Goal: Information Seeking & Learning: Check status

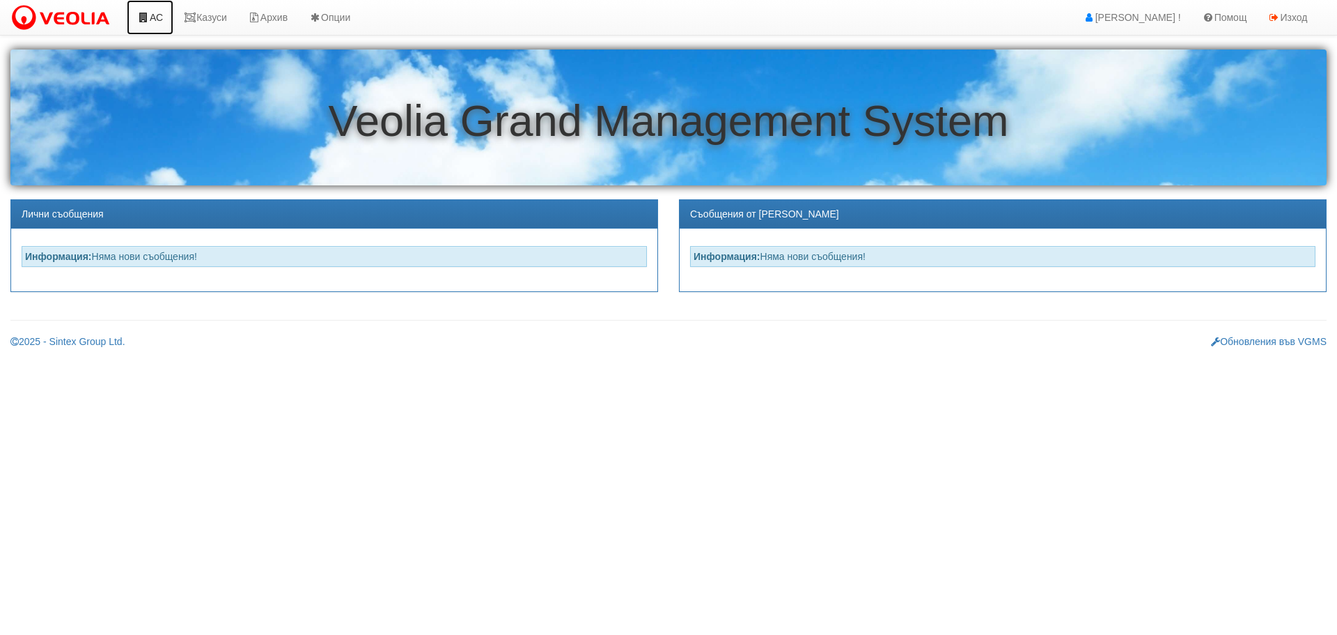
click at [160, 17] on link "АС" at bounding box center [150, 17] width 47 height 35
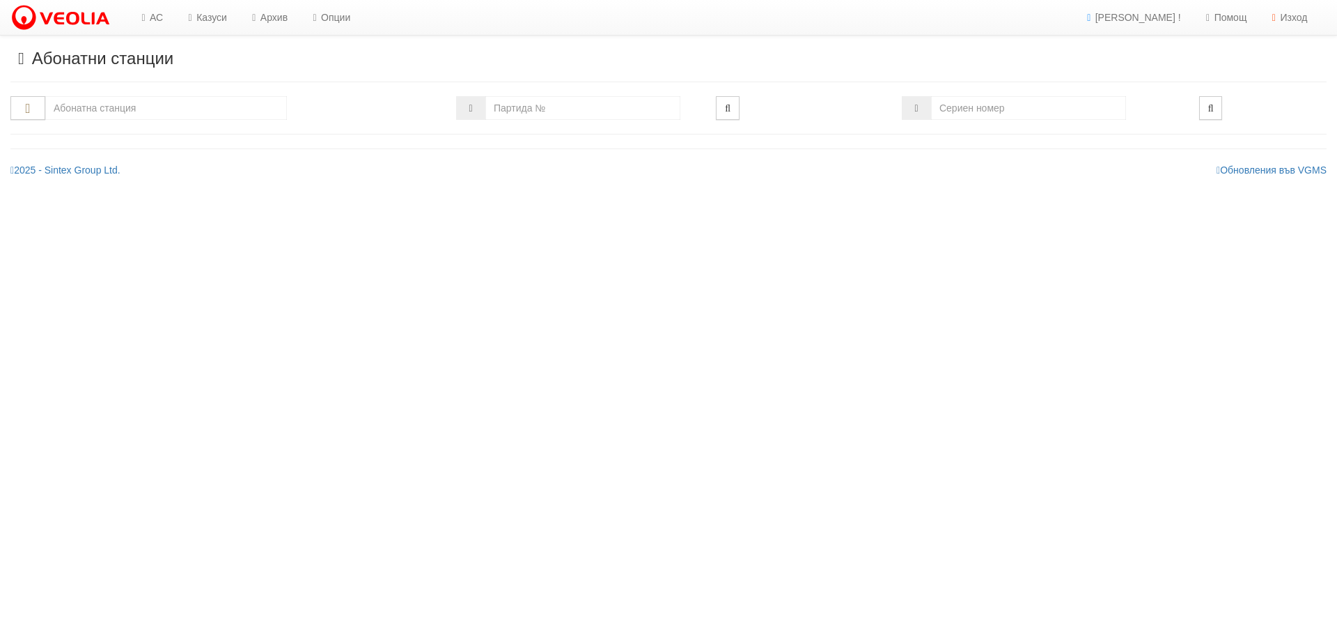
click at [179, 110] on input "text" at bounding box center [166, 108] width 242 height 24
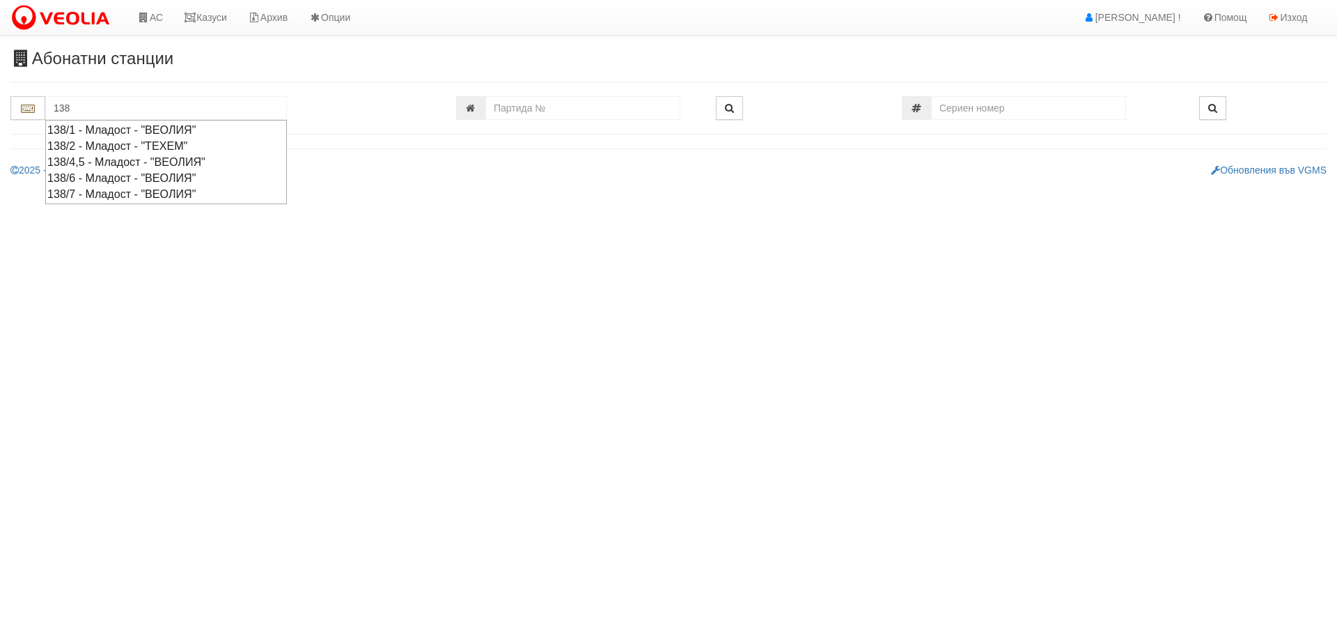
click at [109, 176] on div "138/6 - Младост - "ВЕОЛИЯ"" at bounding box center [166, 178] width 238 height 16
type input "138/6 - Младост - "ВЕОЛИЯ""
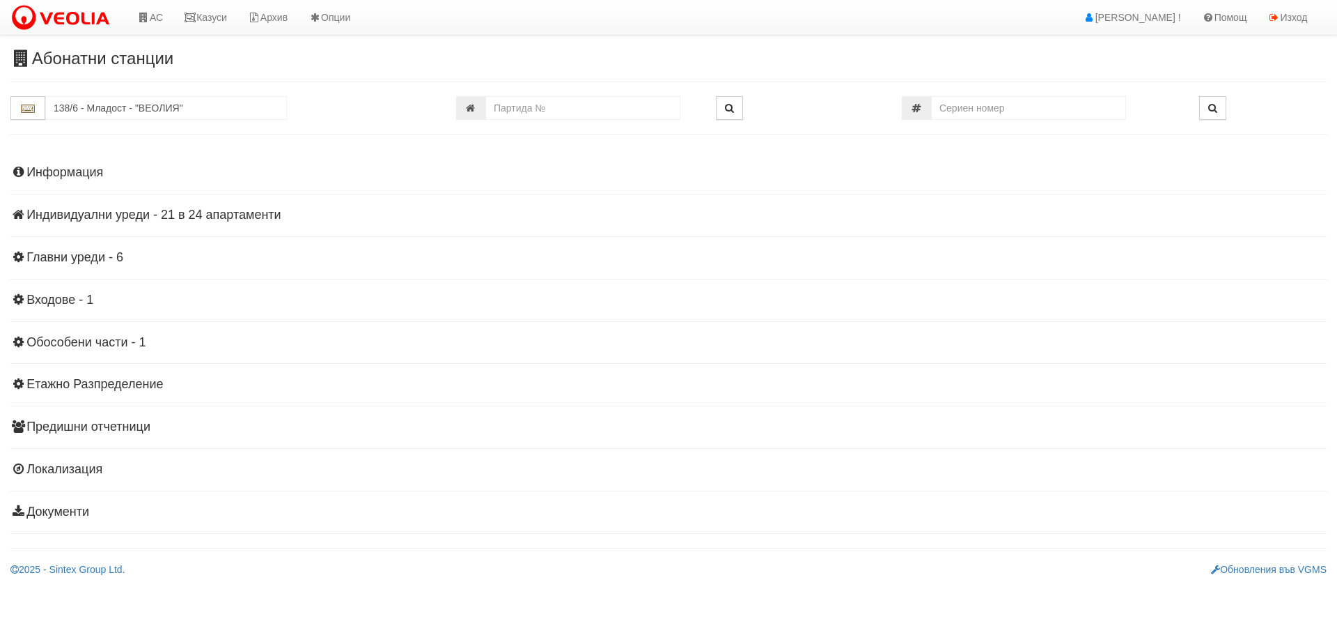
click at [143, 217] on h4 "Индивидуални уреди - 21 в 24 апартаменти" at bounding box center [668, 215] width 1317 height 14
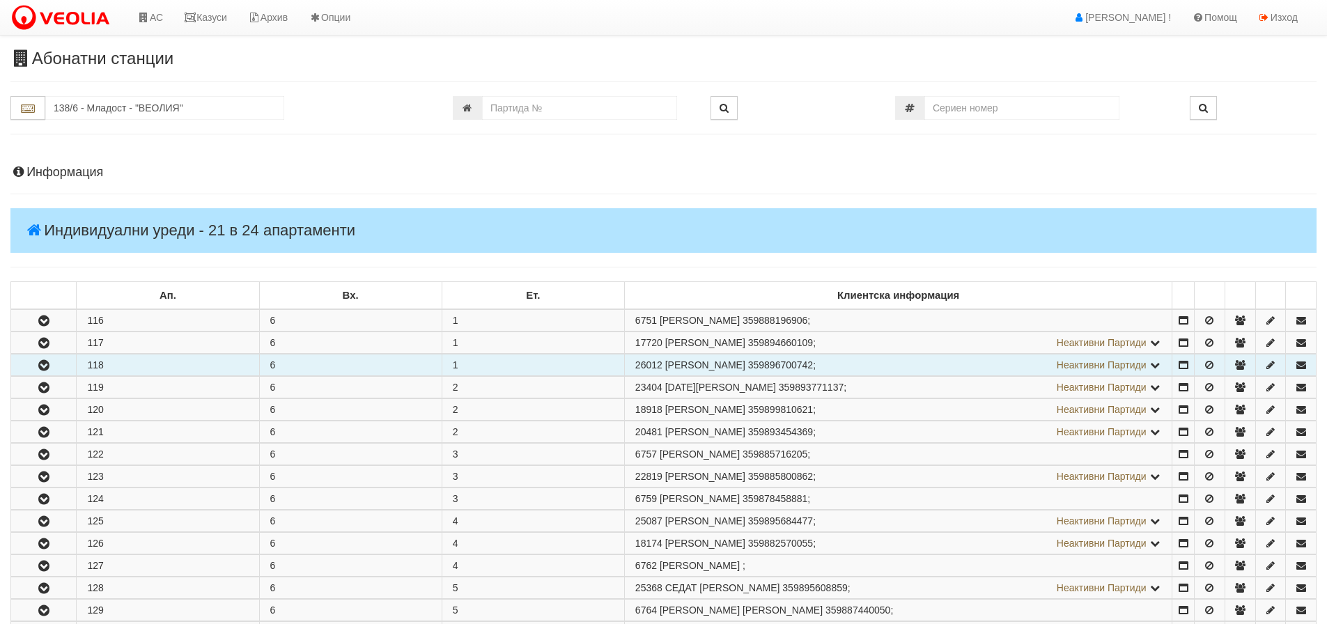
click at [44, 366] on icon "button" at bounding box center [44, 366] width 17 height 10
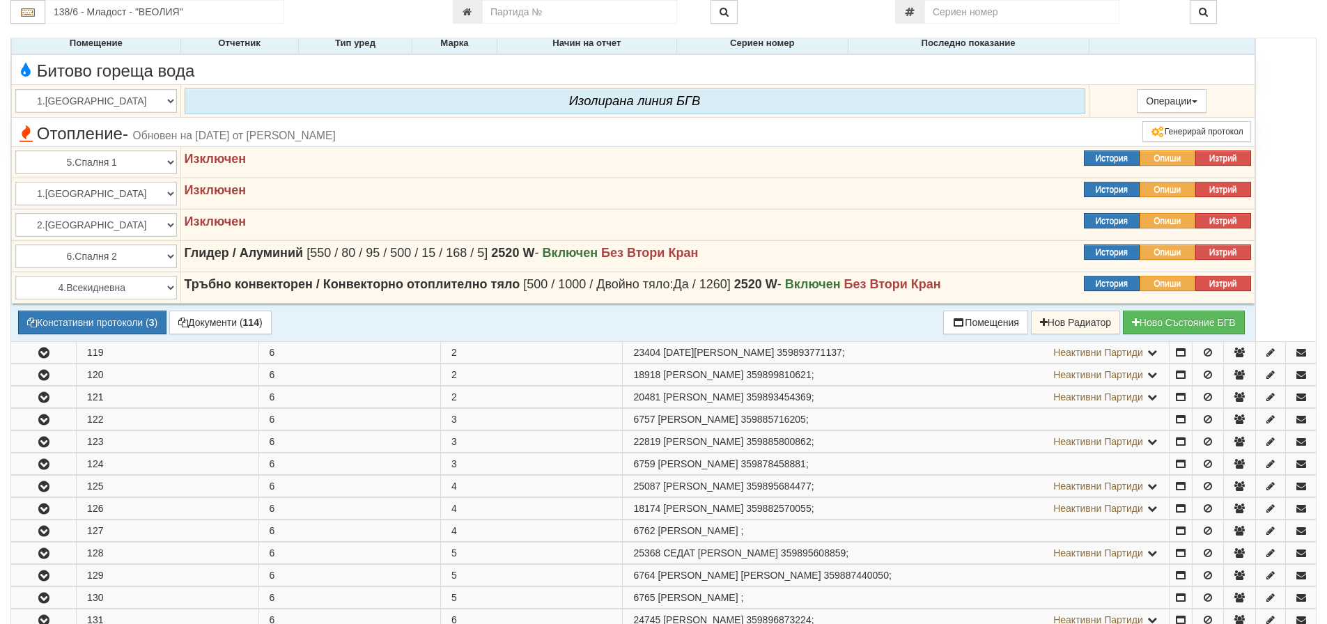
scroll to position [348, 0]
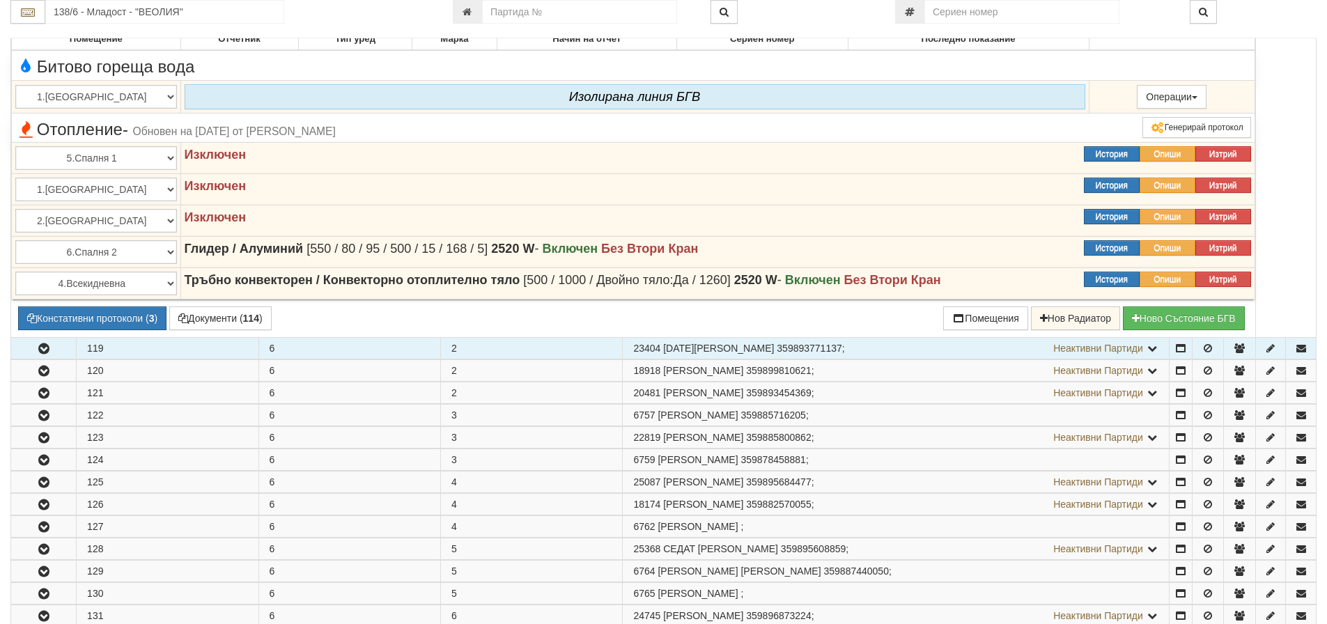
click at [40, 344] on icon "button" at bounding box center [44, 349] width 17 height 10
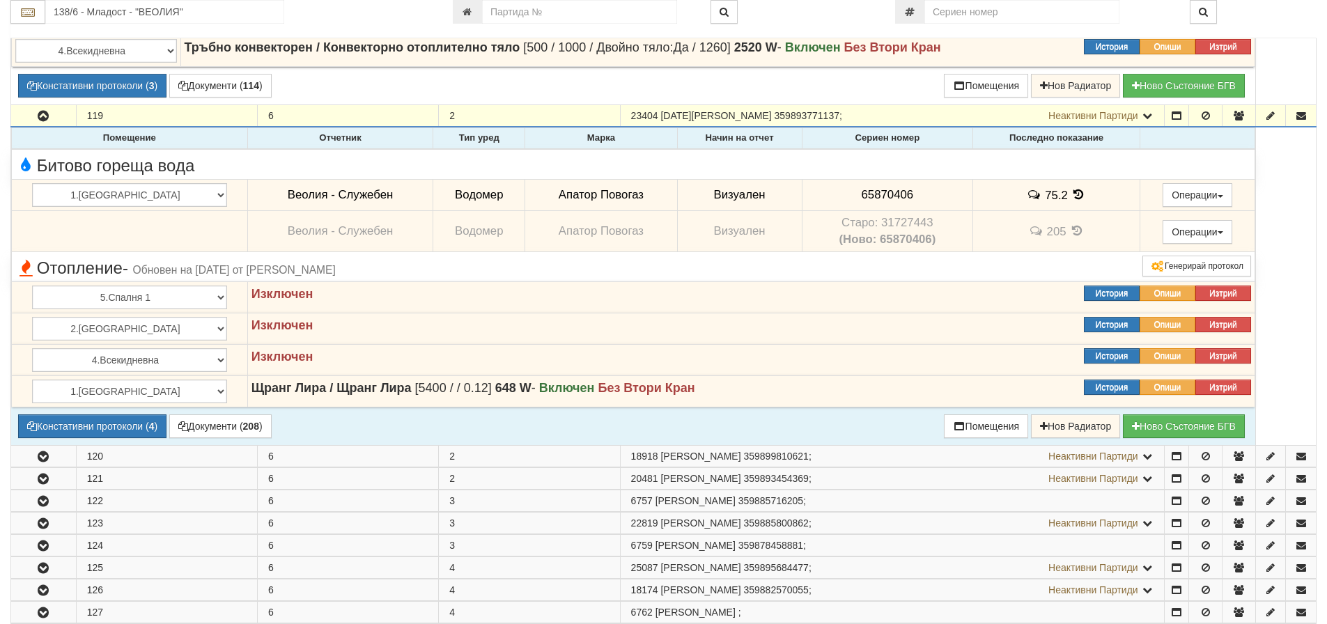
scroll to position [627, 0]
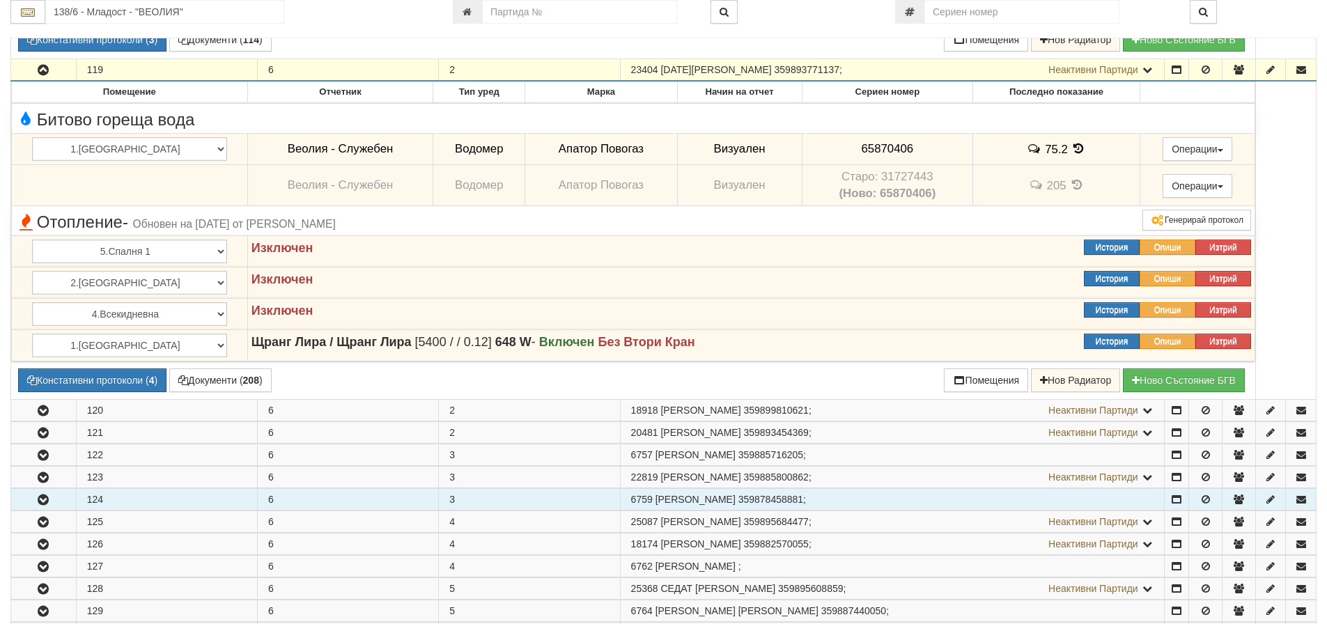
click at [47, 503] on icon "button" at bounding box center [43, 500] width 17 height 10
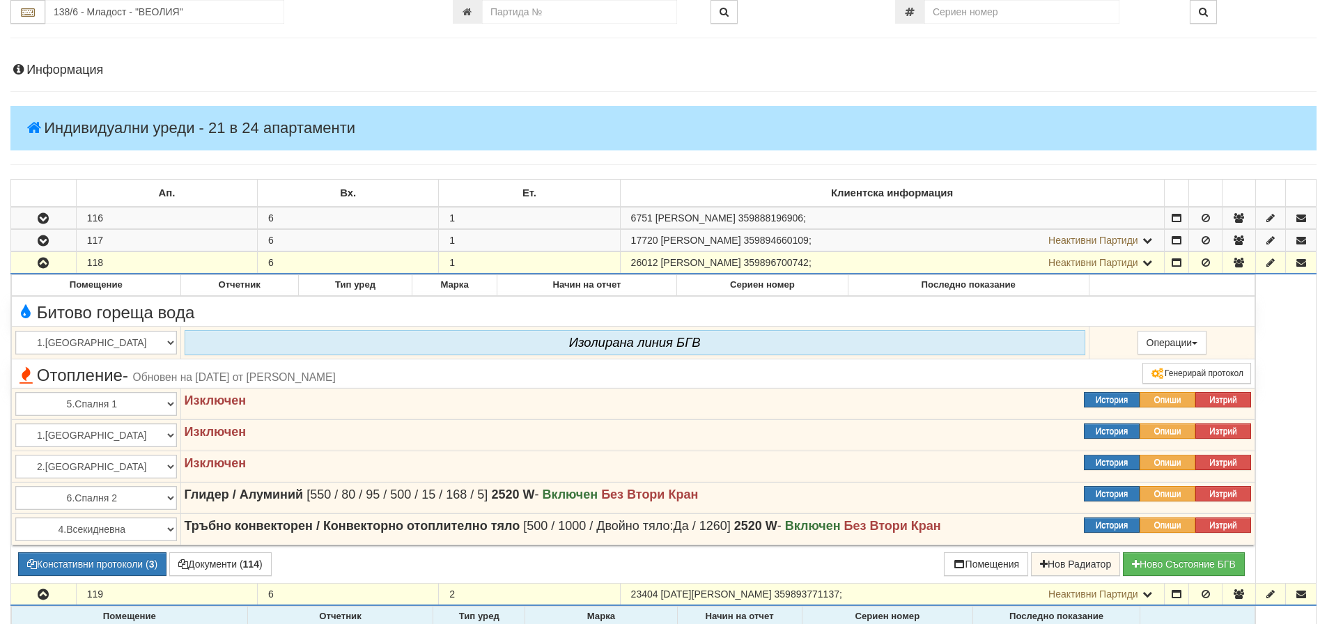
scroll to position [0, 0]
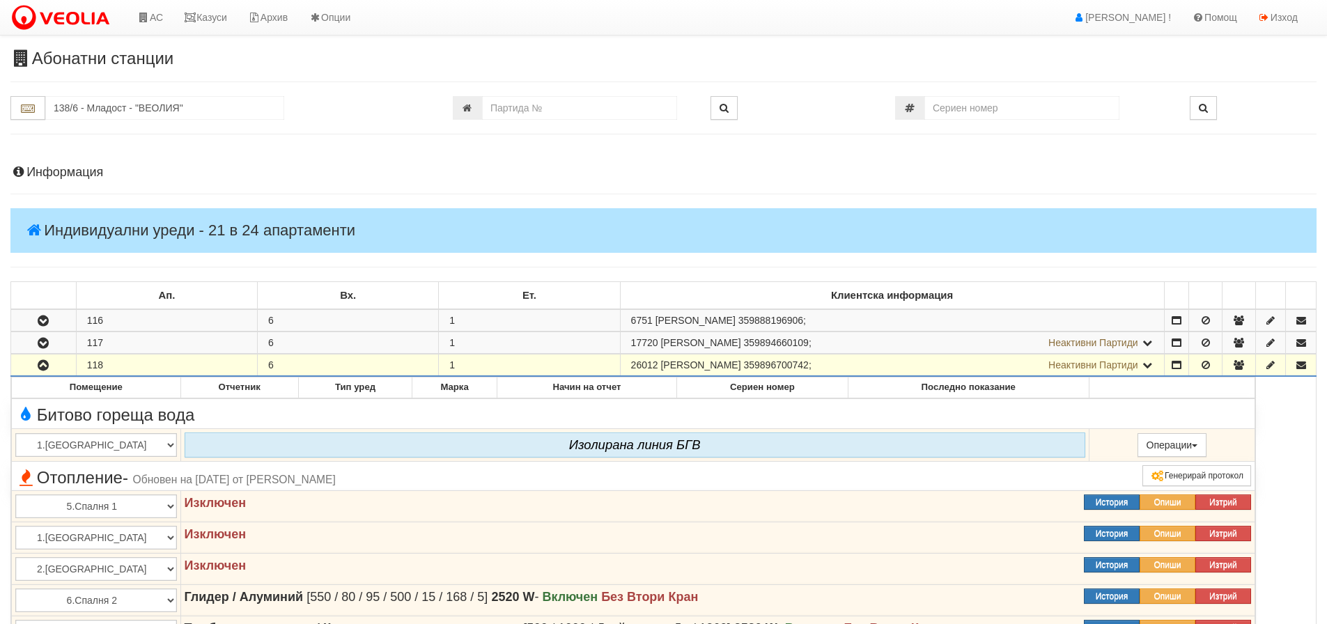
click at [64, 166] on h4 "Информация" at bounding box center [663, 173] width 1306 height 14
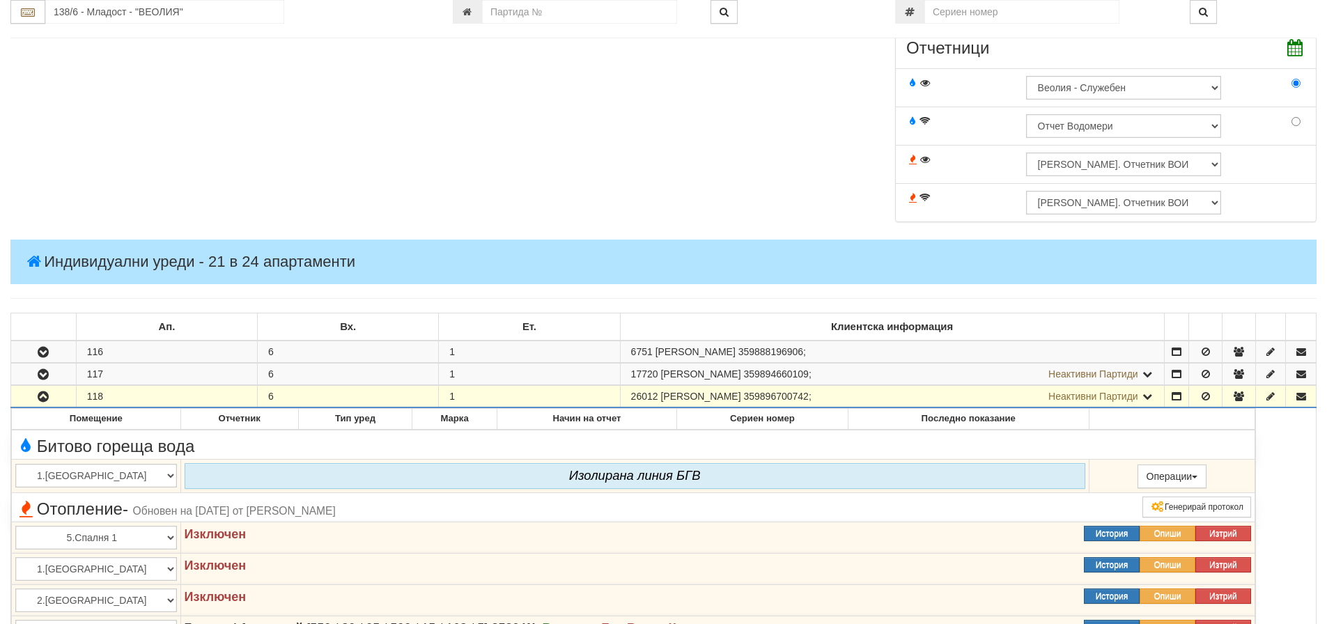
scroll to position [488, 0]
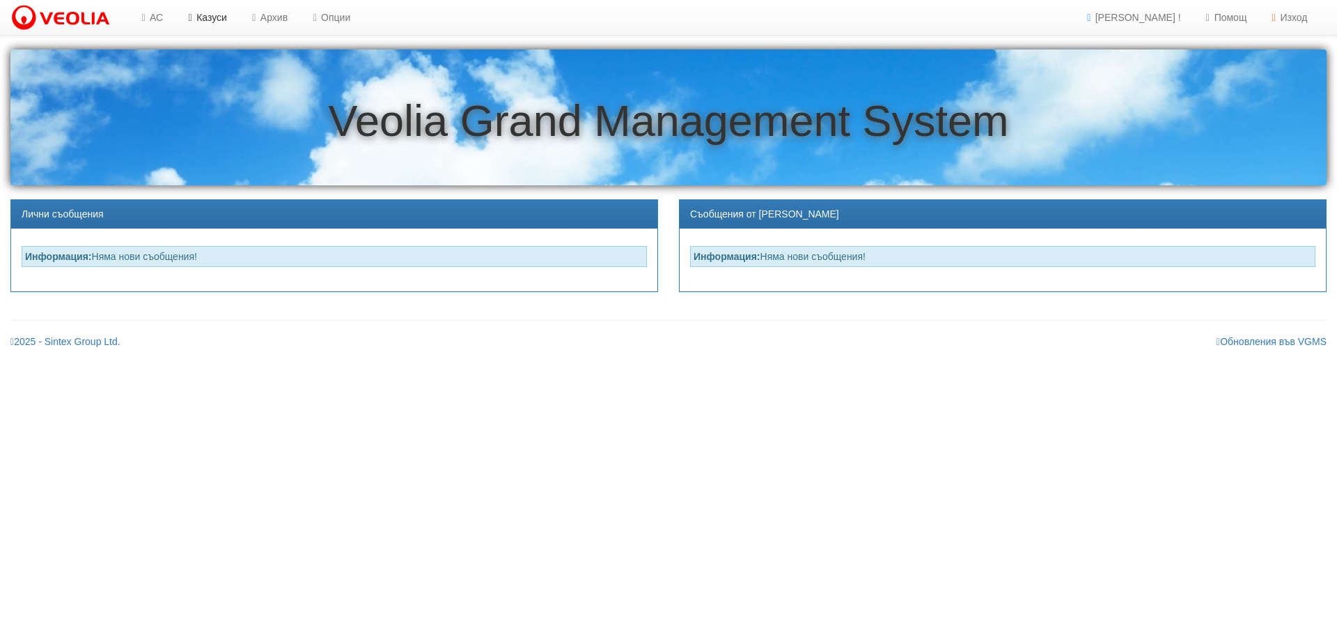
click at [205, 14] on link "Казуси" at bounding box center [205, 17] width 64 height 35
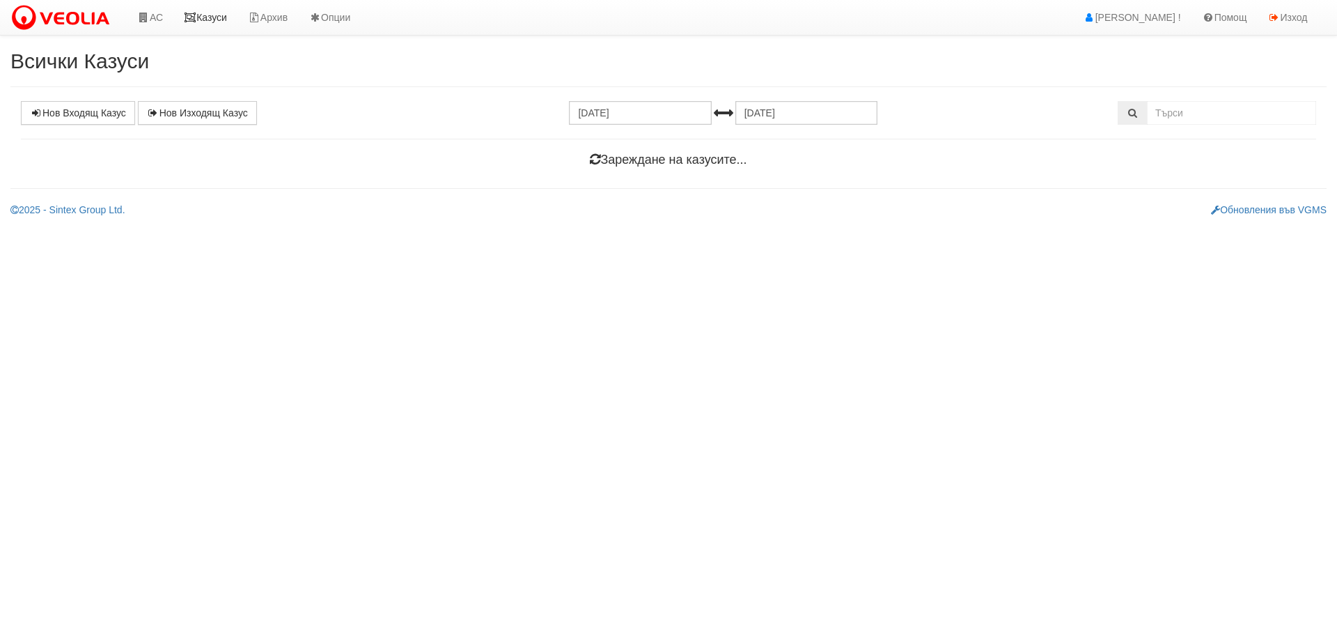
click at [217, 17] on link "Казуси" at bounding box center [205, 17] width 64 height 35
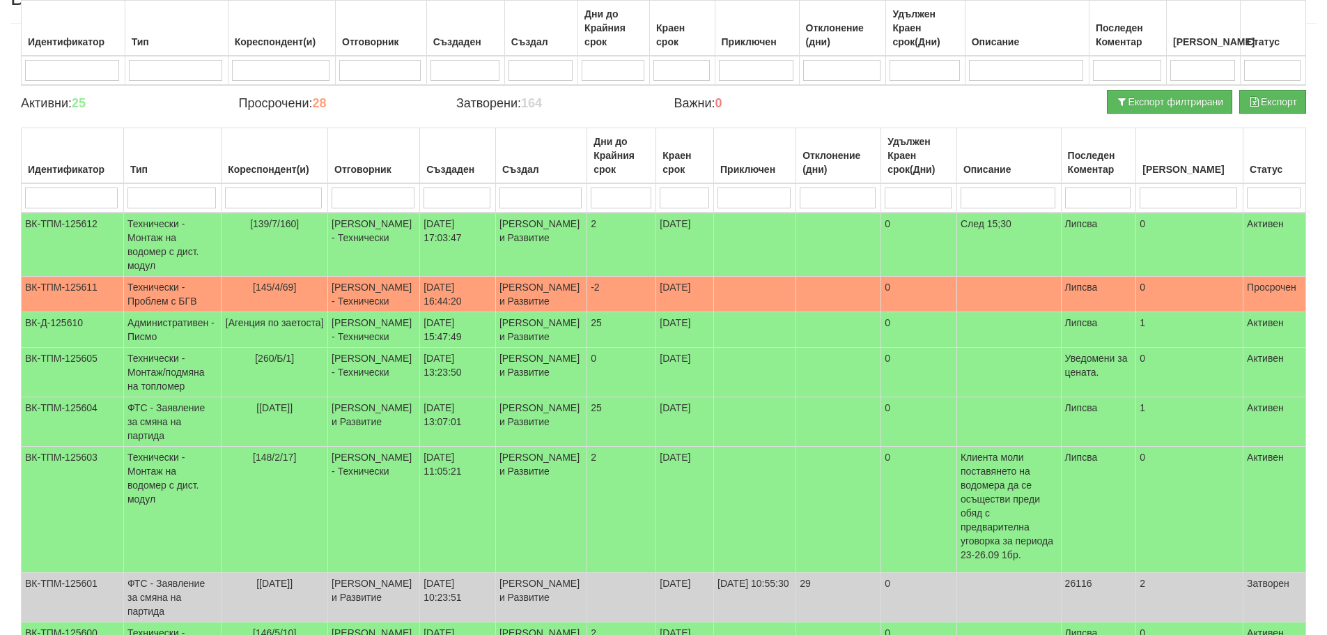
scroll to position [58, 0]
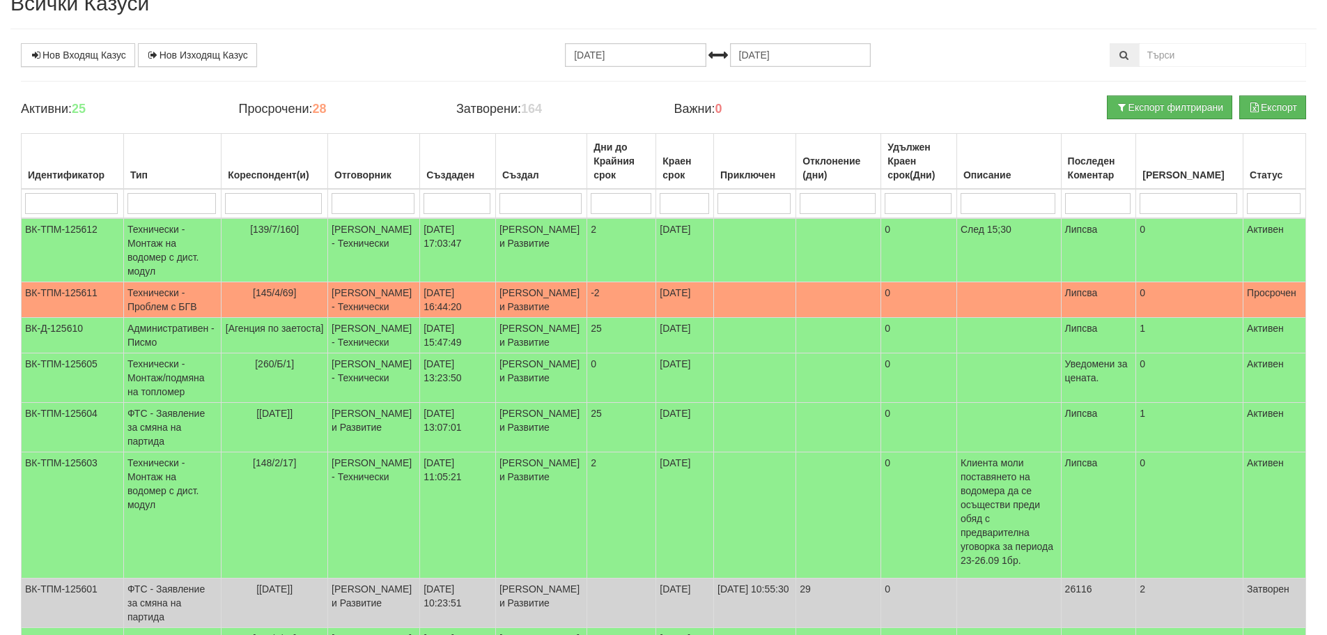
click at [355, 208] on input "search" at bounding box center [373, 203] width 83 height 21
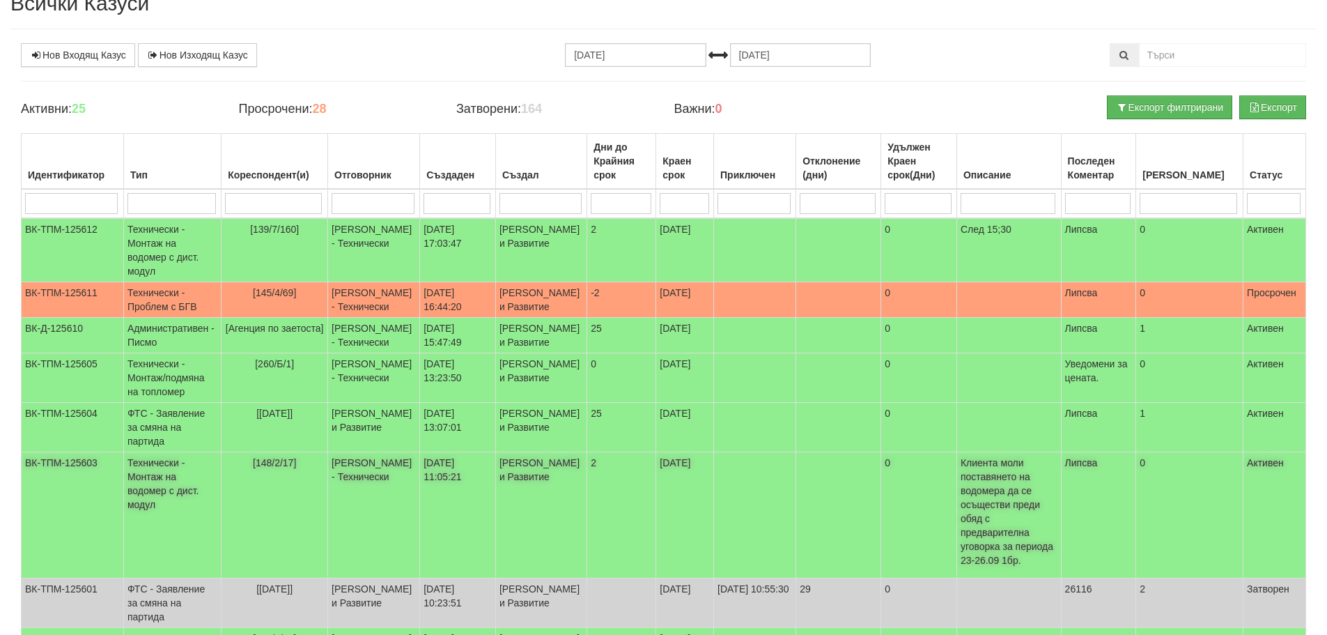
type input "д"
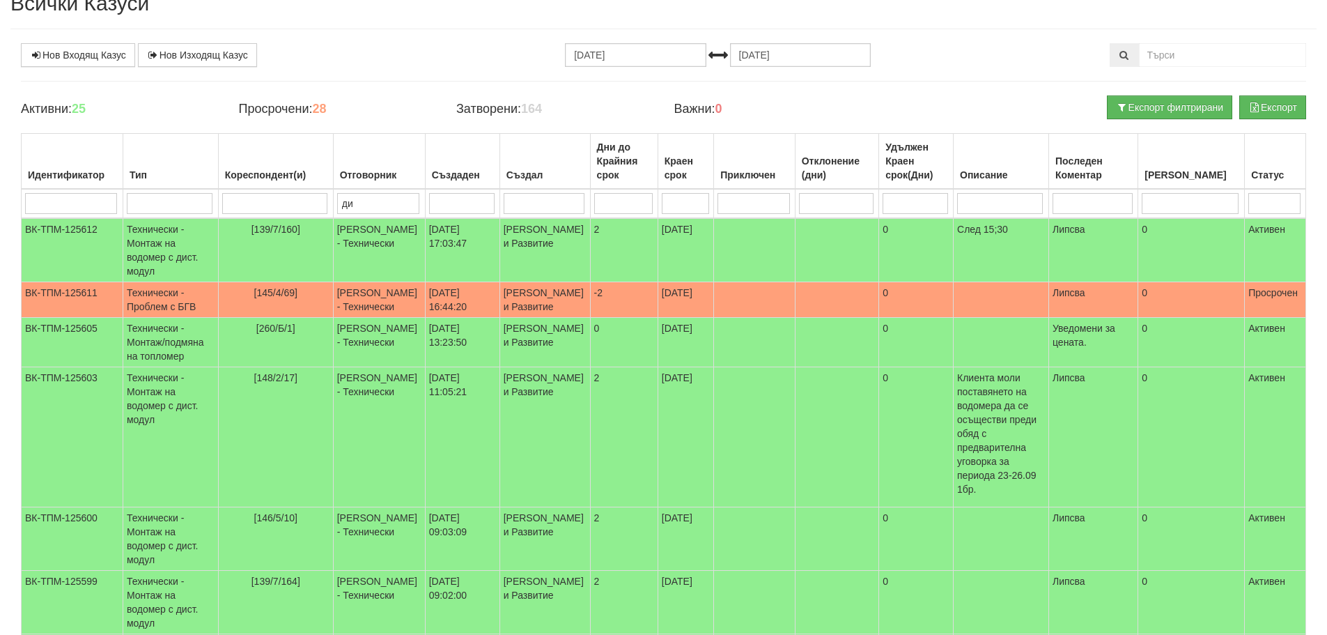
type input "дия"
type input "диян"
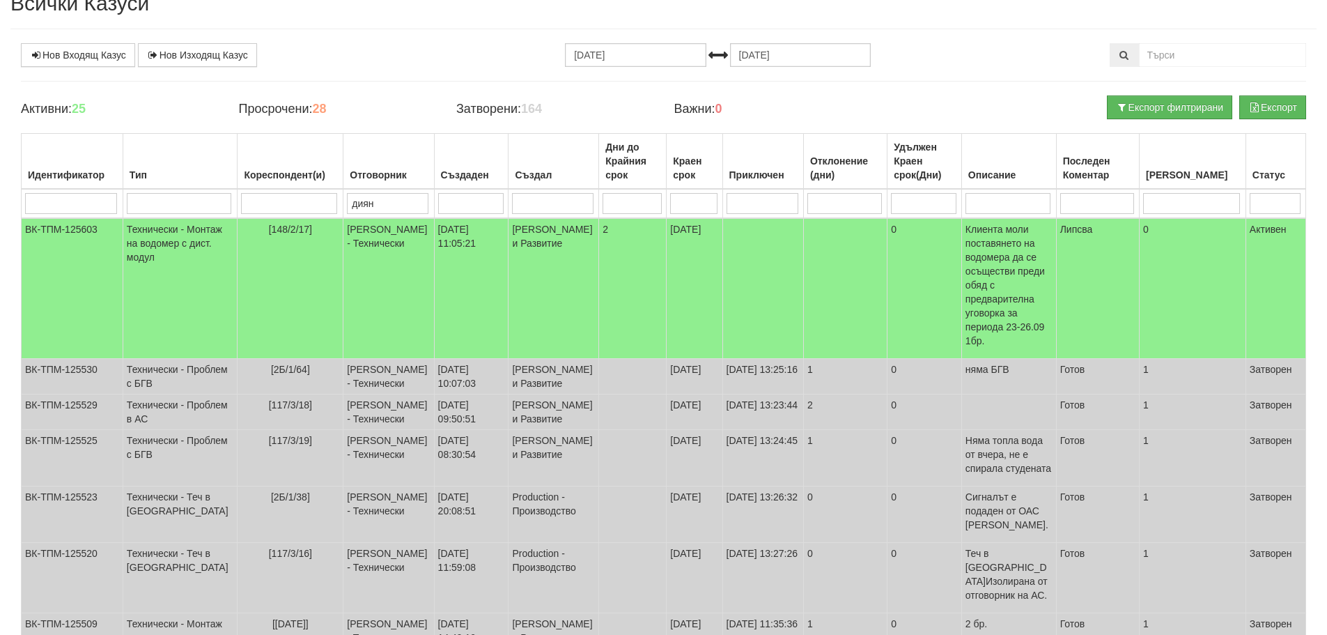
type input "диян"
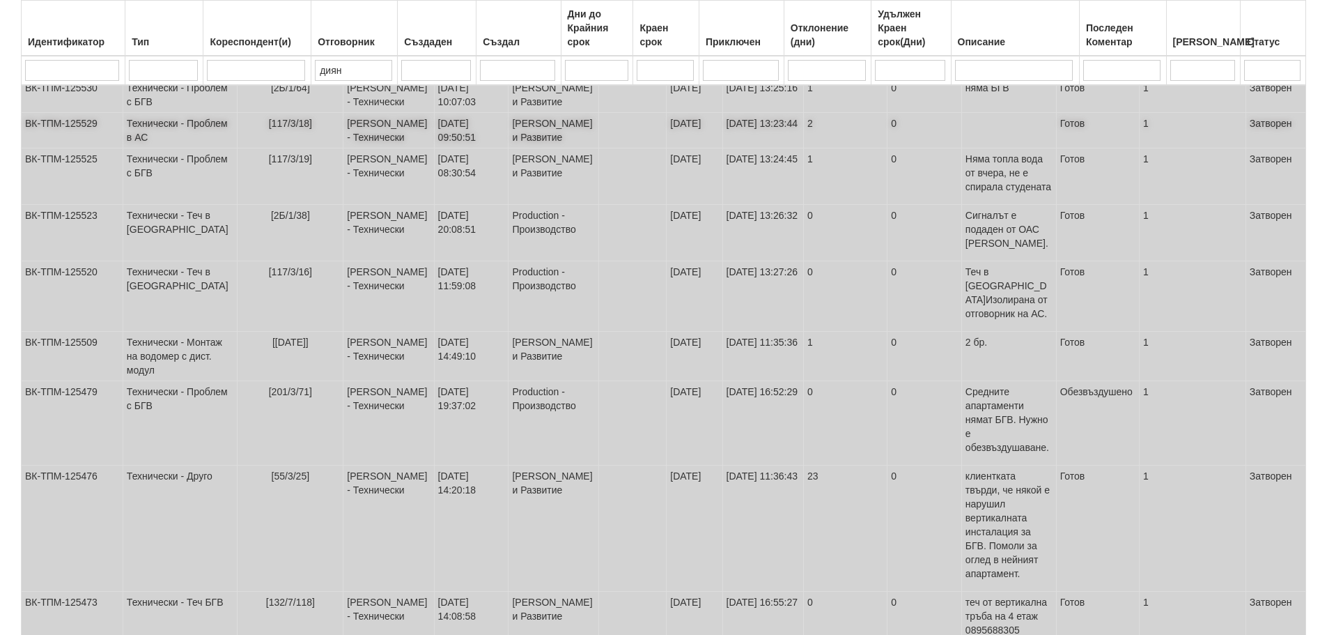
scroll to position [364, 0]
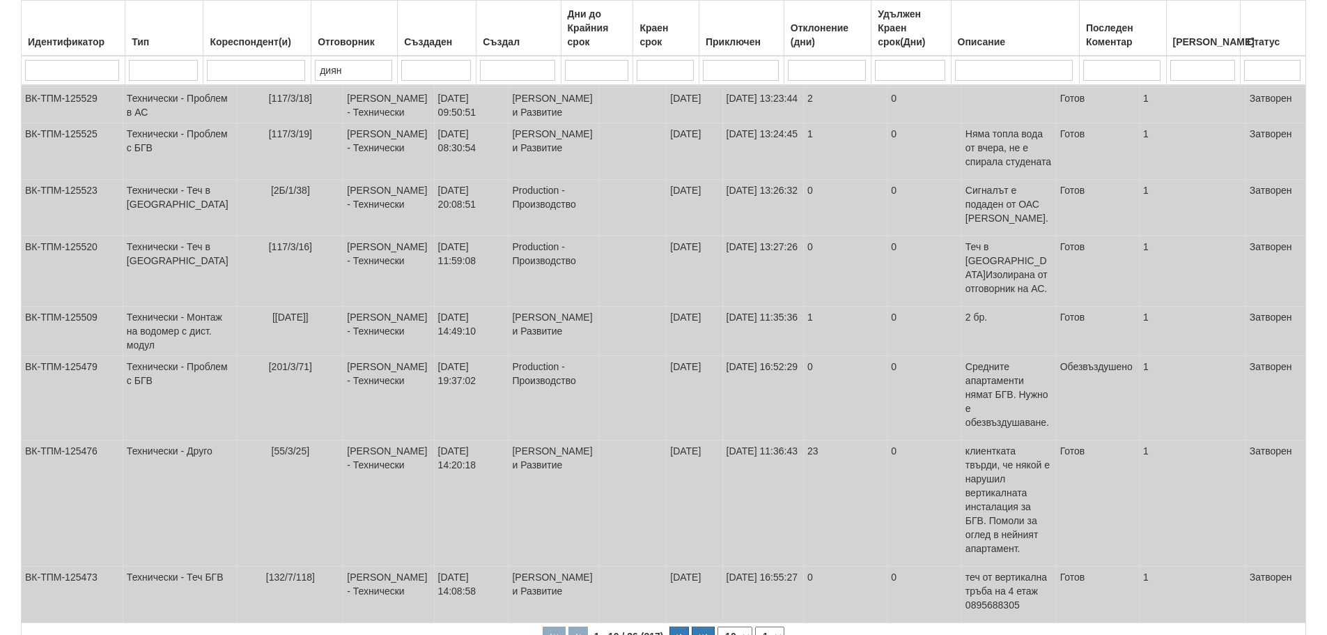
type input "диян"
click at [770, 626] on select "1 2 3" at bounding box center [769, 636] width 29 height 20
click at [757, 626] on select "1 2 3" at bounding box center [769, 636] width 29 height 20
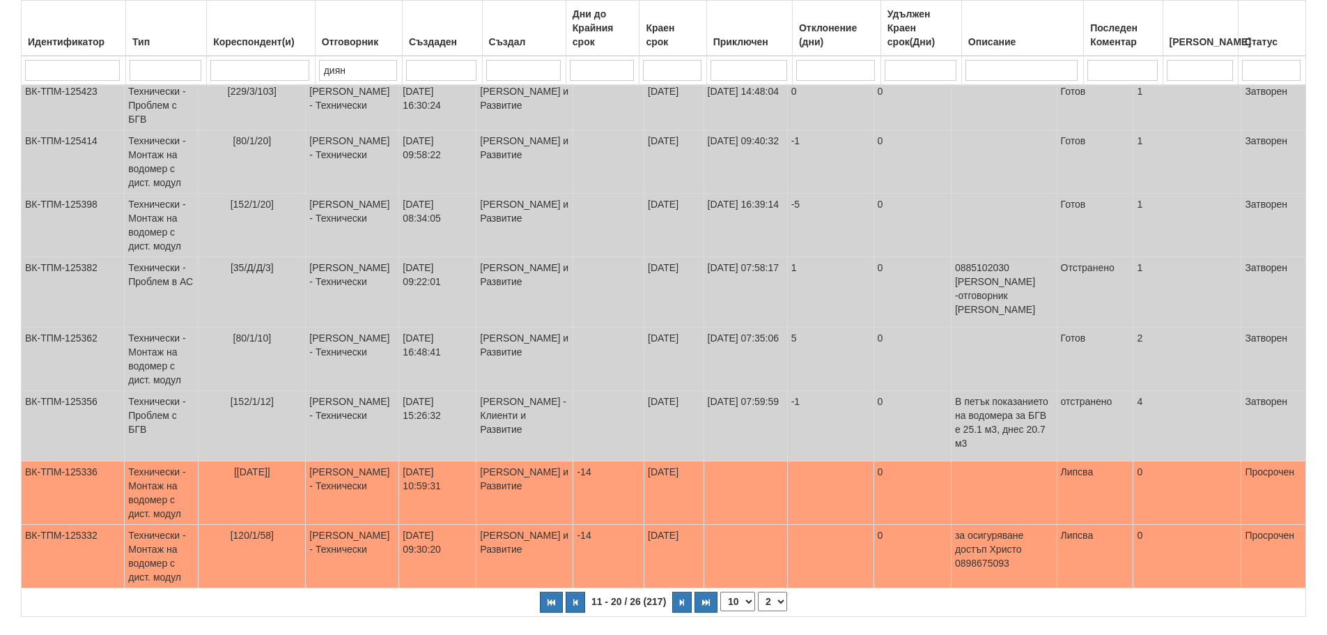
scroll to position [392, 0]
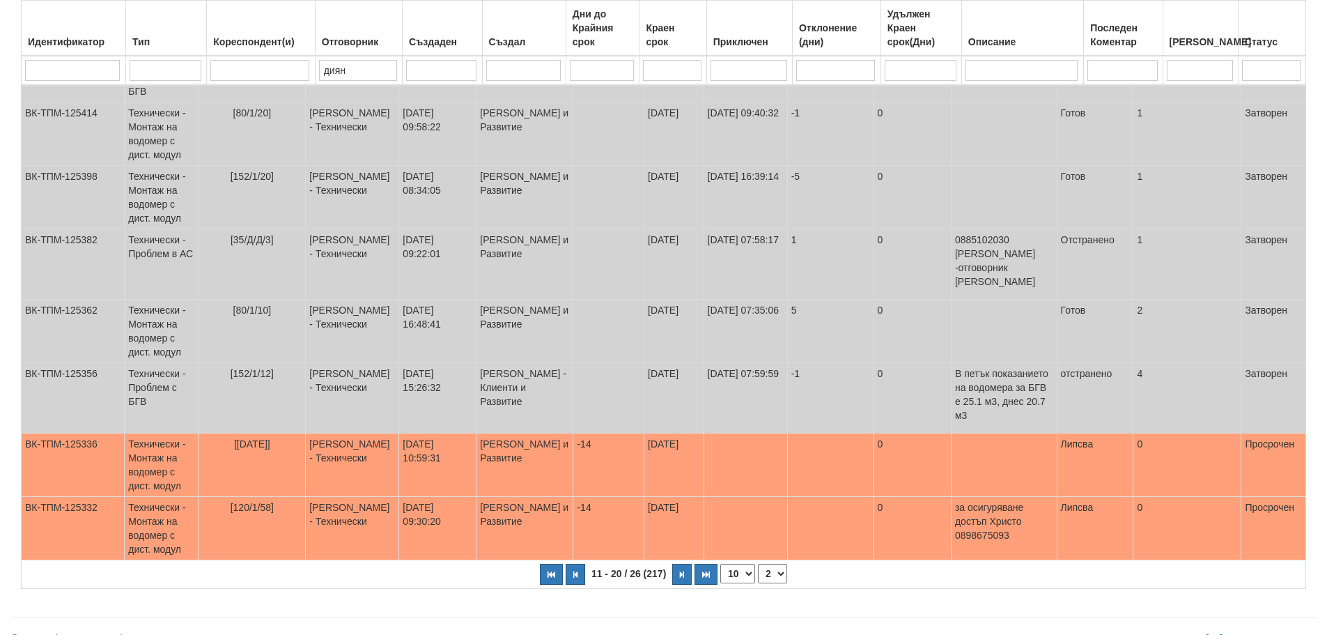
click at [770, 564] on select "1 2 3" at bounding box center [772, 574] width 29 height 20
click at [758, 564] on select "1 2 3" at bounding box center [772, 574] width 29 height 20
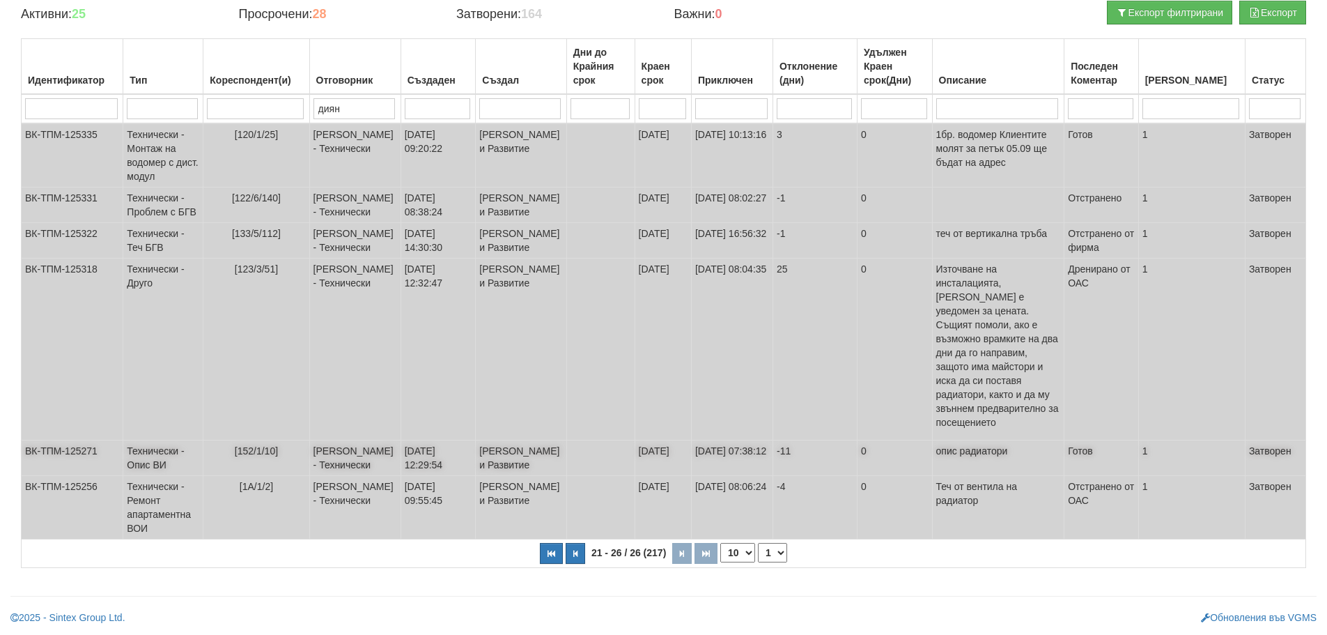
scroll to position [166, 0]
click at [775, 557] on select "1 2 3" at bounding box center [772, 553] width 29 height 20
click at [758, 562] on select "1 2 3" at bounding box center [772, 553] width 29 height 20
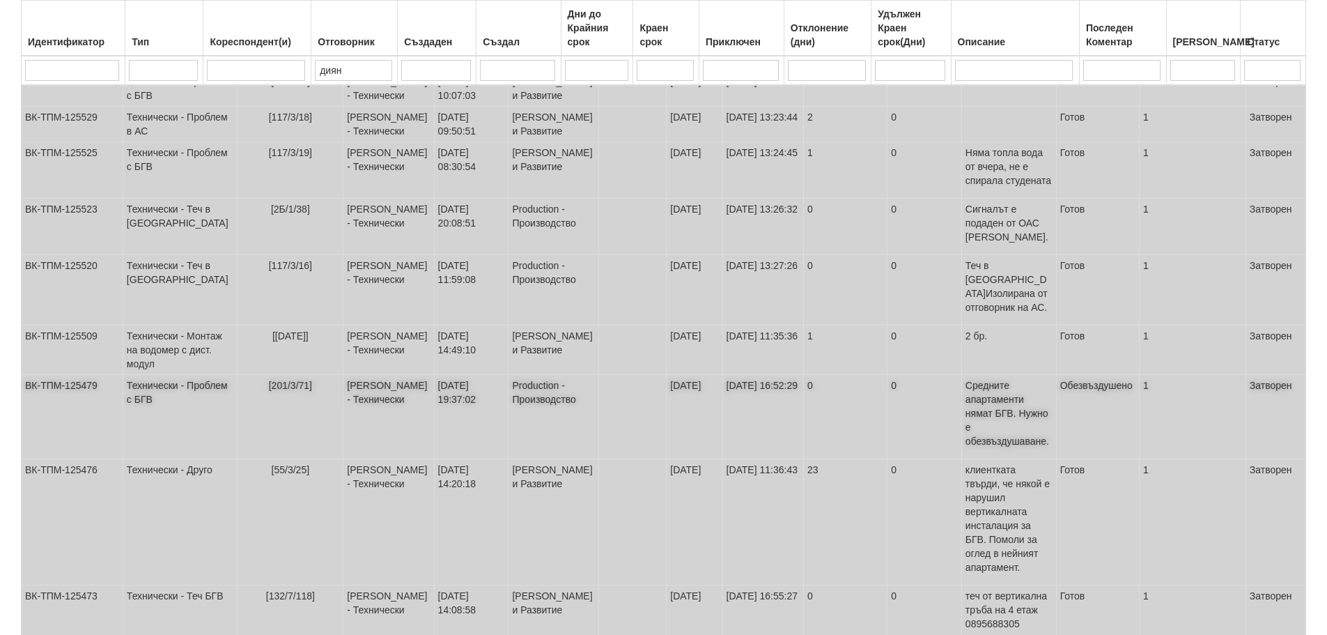
scroll to position [364, 0]
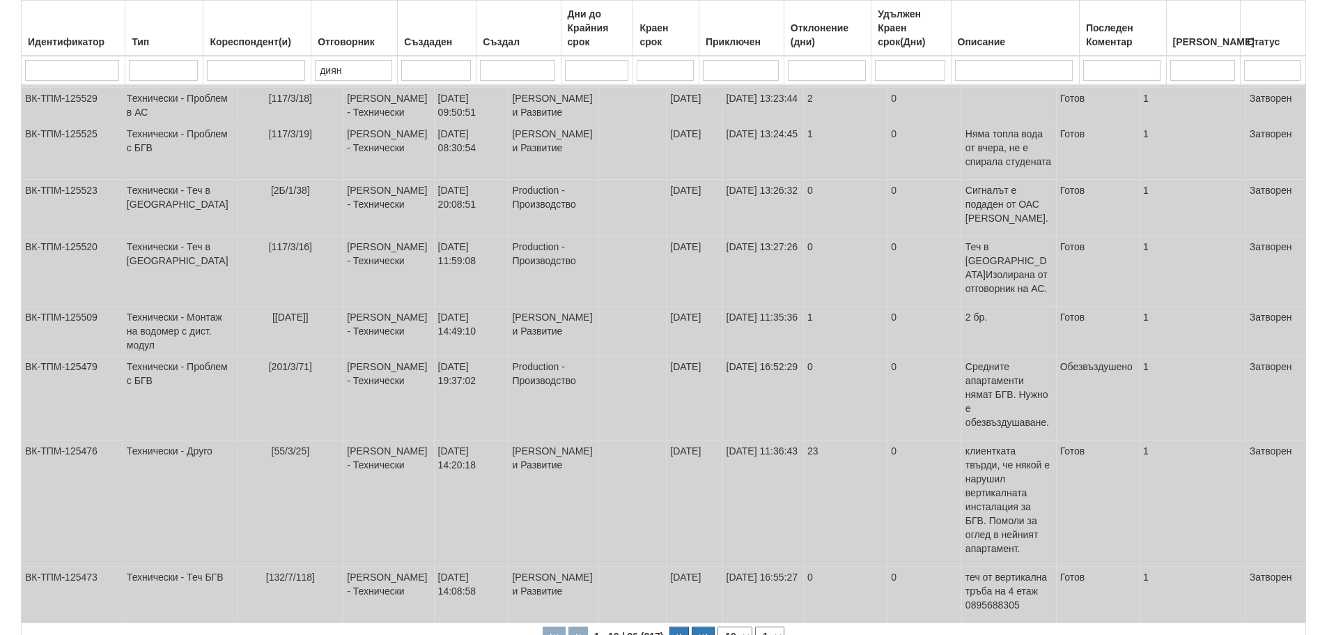
click at [770, 626] on select "1 2 3" at bounding box center [769, 636] width 29 height 20
click at [757, 626] on select "1 2 3" at bounding box center [769, 636] width 29 height 20
select select "2"
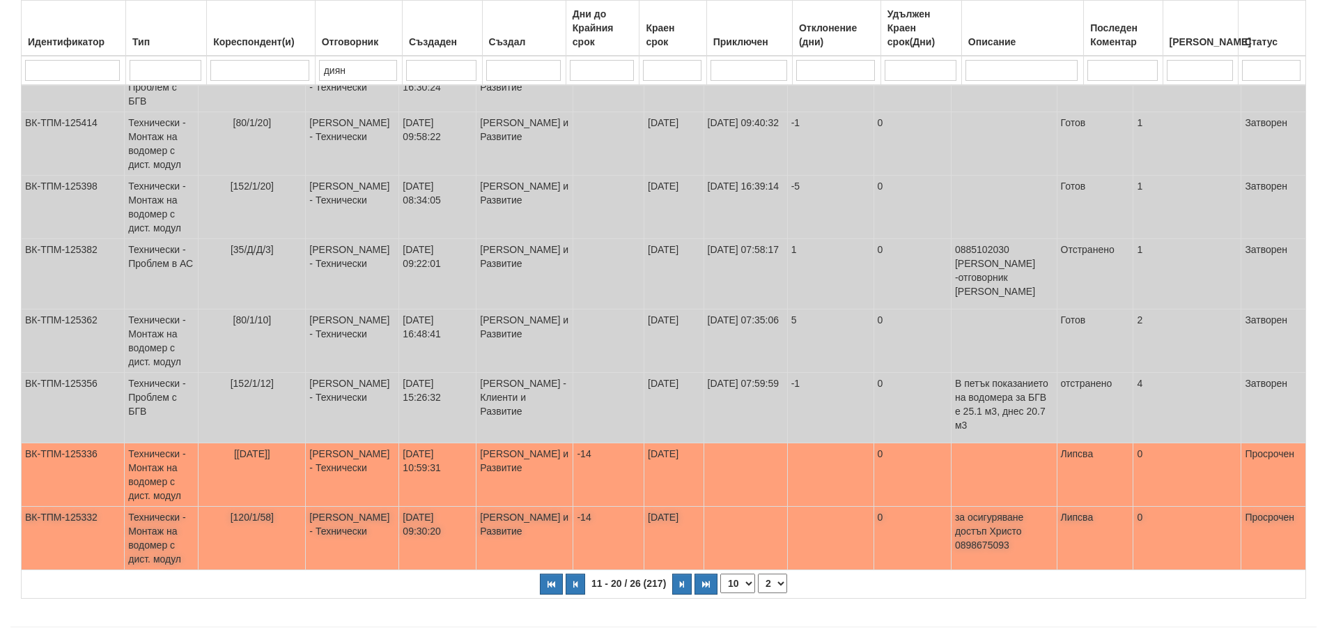
scroll to position [392, 0]
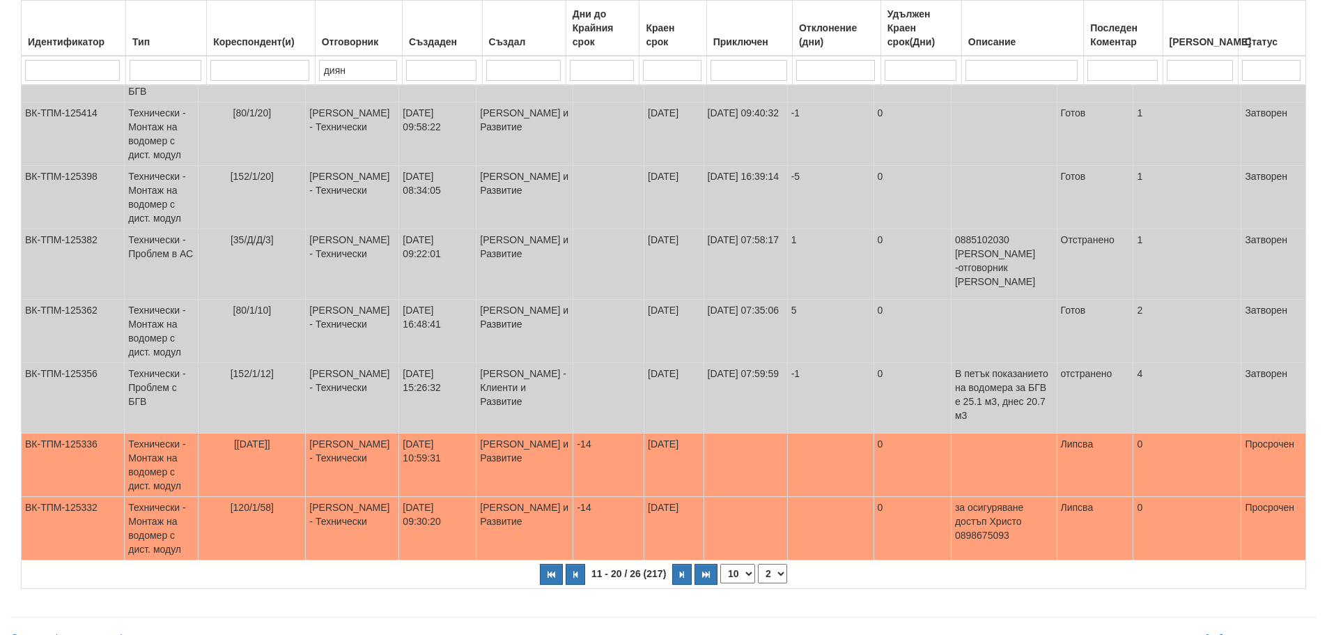
click at [778, 564] on select "1 2 3" at bounding box center [772, 574] width 29 height 20
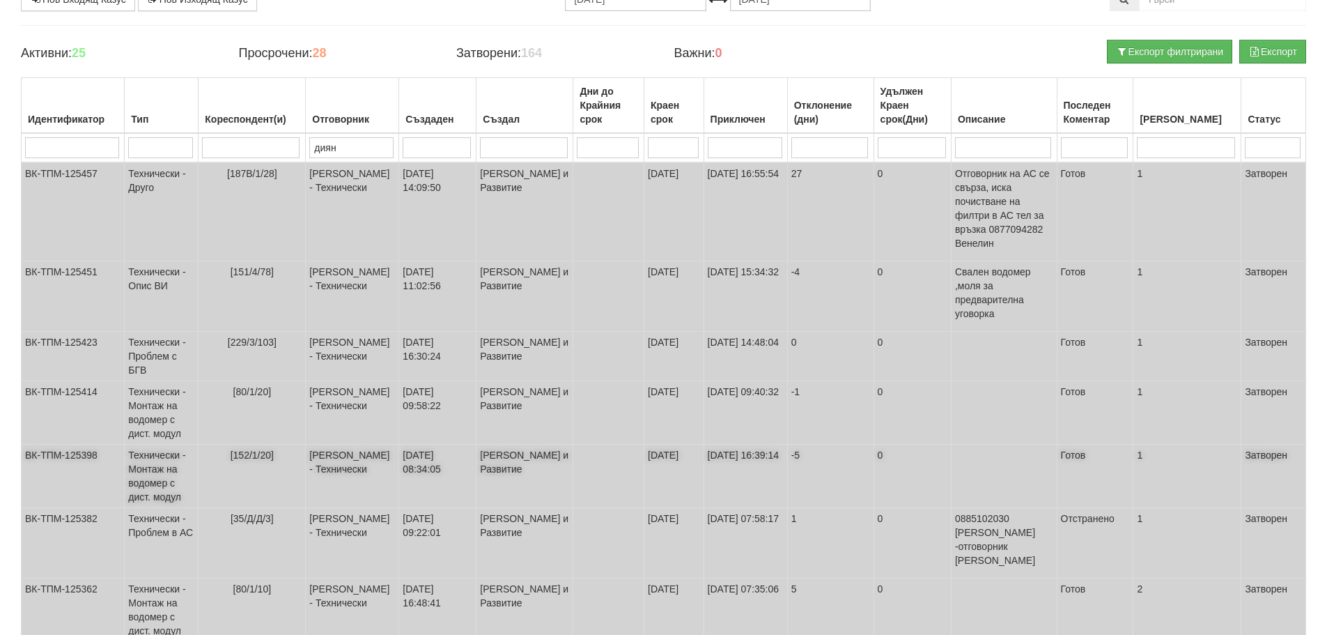
scroll to position [0, 0]
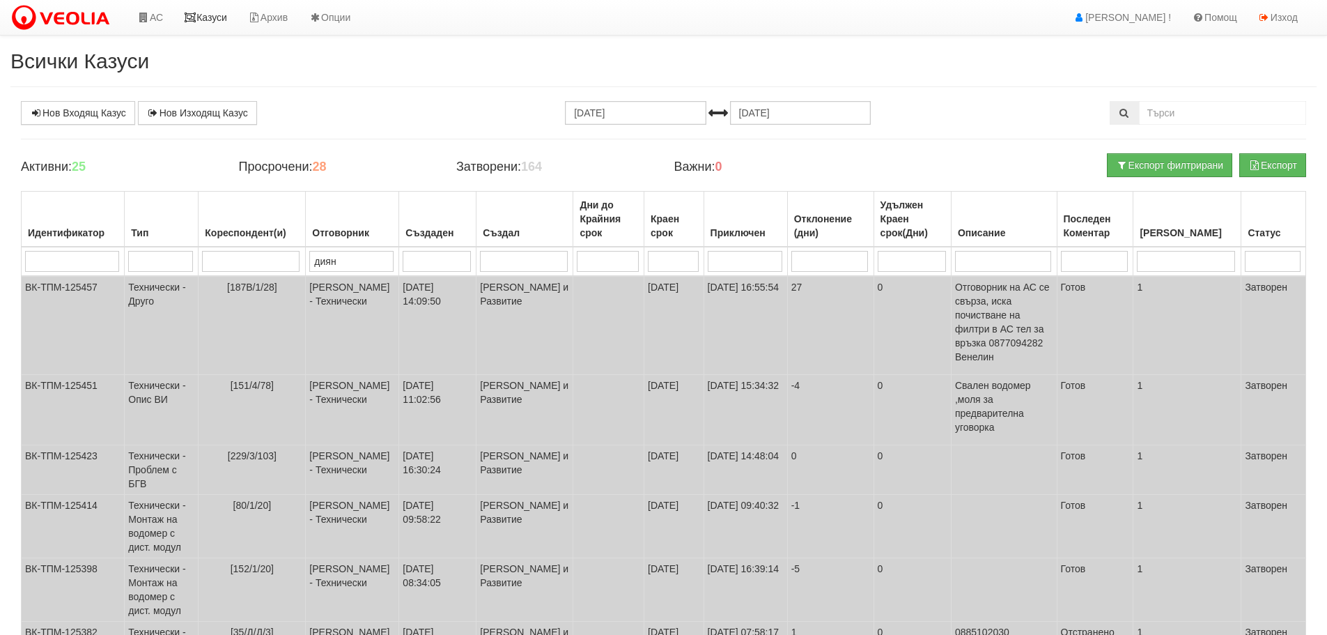
click at [208, 15] on link "Казуси" at bounding box center [205, 17] width 64 height 35
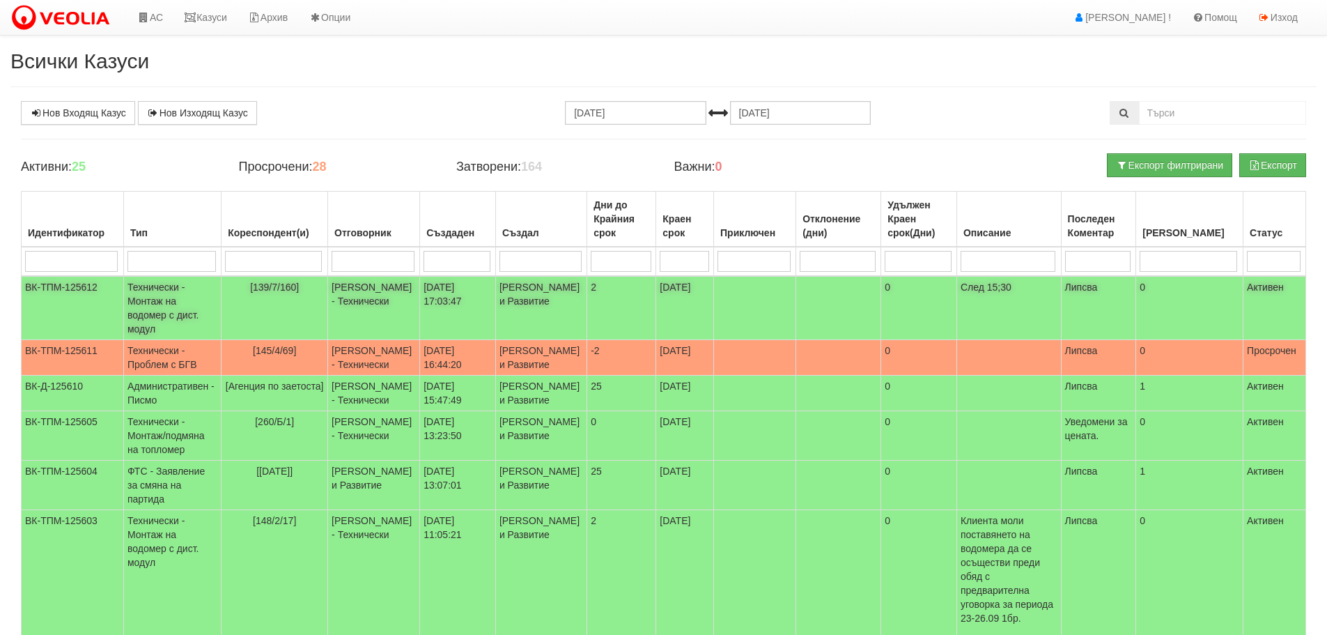
click at [203, 293] on td "Технически - Монтаж на водомер с дист. модул" at bounding box center [172, 308] width 98 height 64
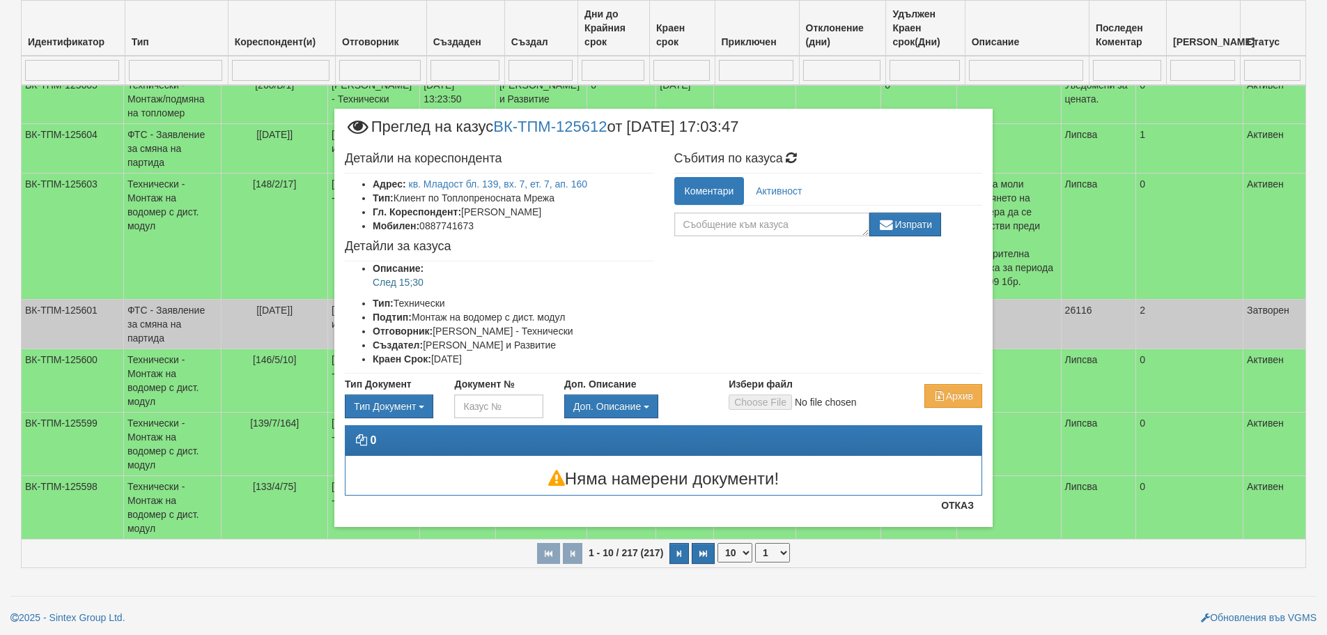
scroll to position [406, 0]
click at [965, 509] on button "Отказ" at bounding box center [957, 505] width 49 height 22
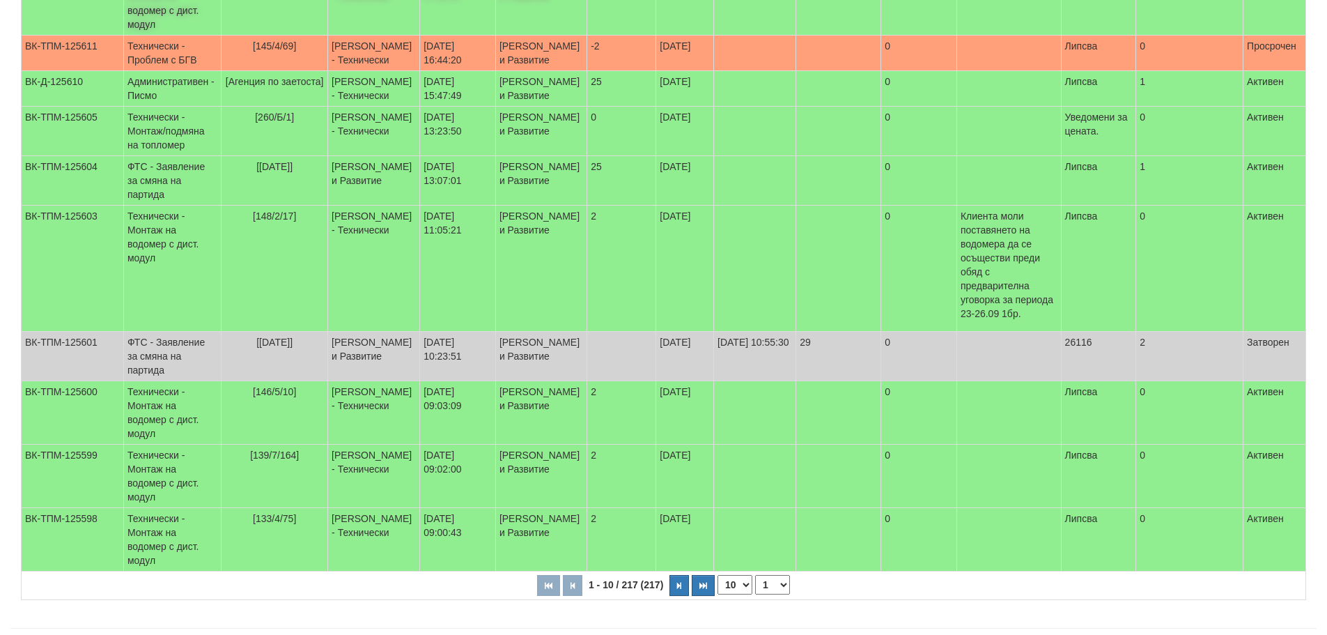
scroll to position [0, 0]
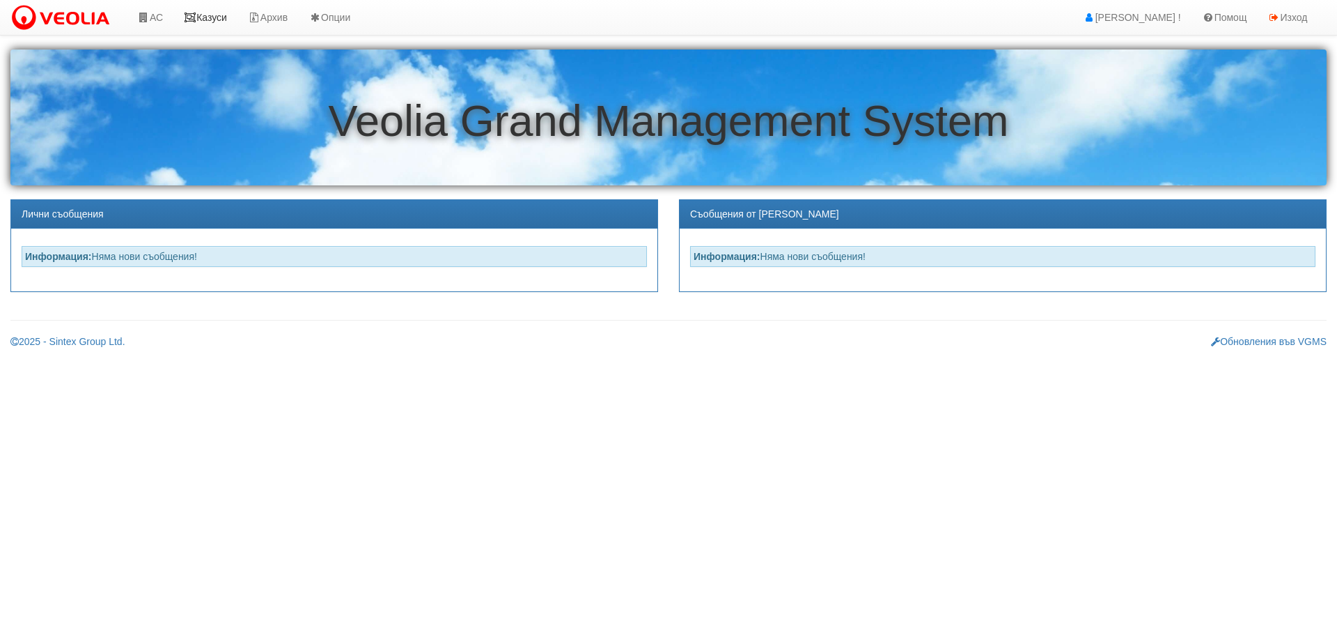
click at [218, 16] on link "Казуси" at bounding box center [205, 17] width 64 height 35
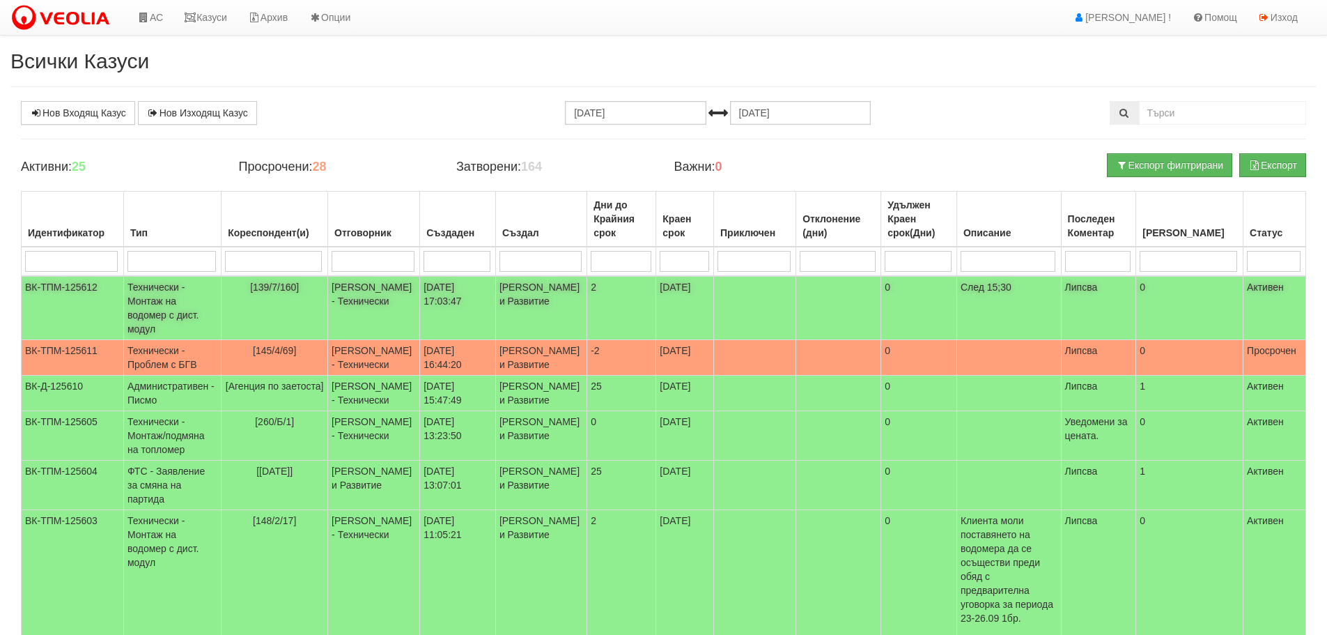
click at [159, 302] on td "Технически - Монтаж на водомер с дист. модул" at bounding box center [172, 308] width 98 height 64
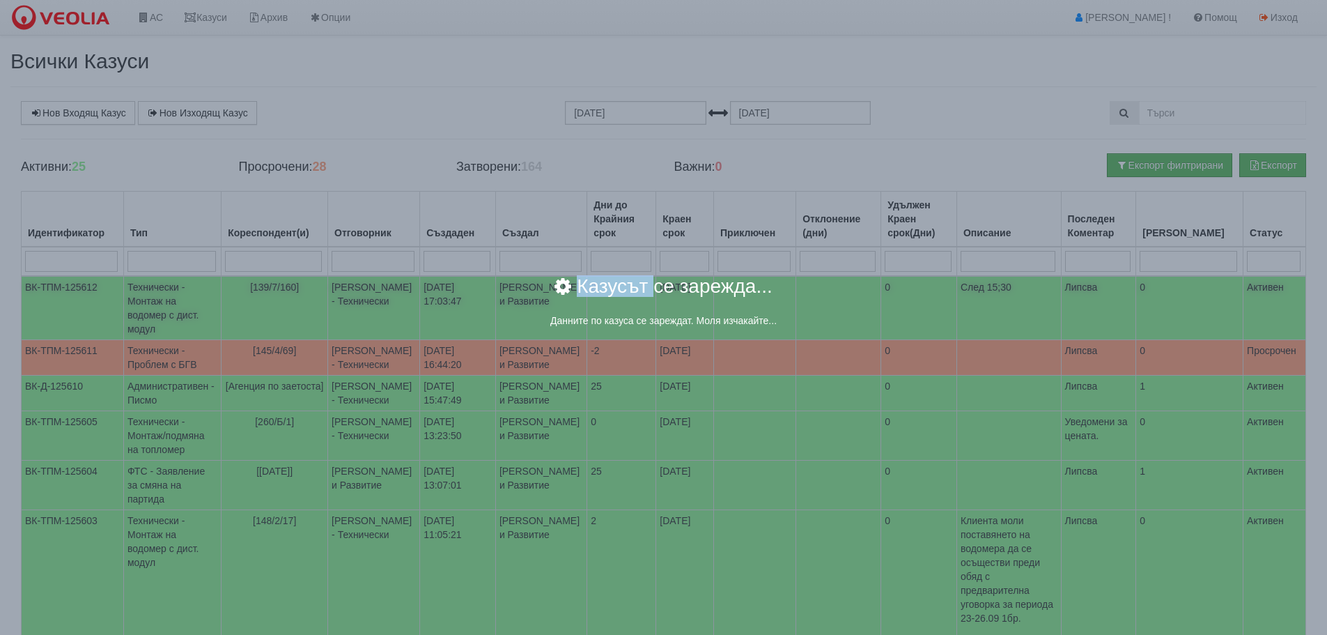
click at [159, 302] on body "АС Казуси Архив Опции Здравей [PERSON_NAME] ! Помощ Изход Всички Казуси Нов Вхо…" at bounding box center [663, 480] width 1327 height 961
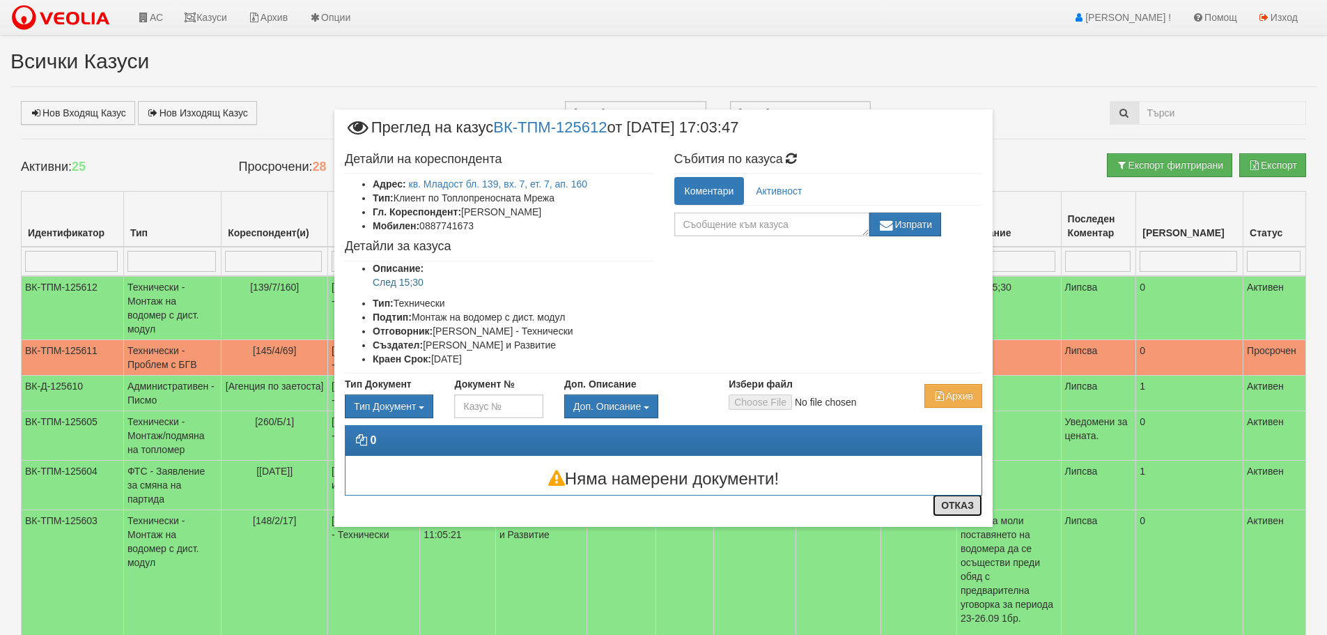
click at [961, 502] on button "Отказ" at bounding box center [957, 505] width 49 height 22
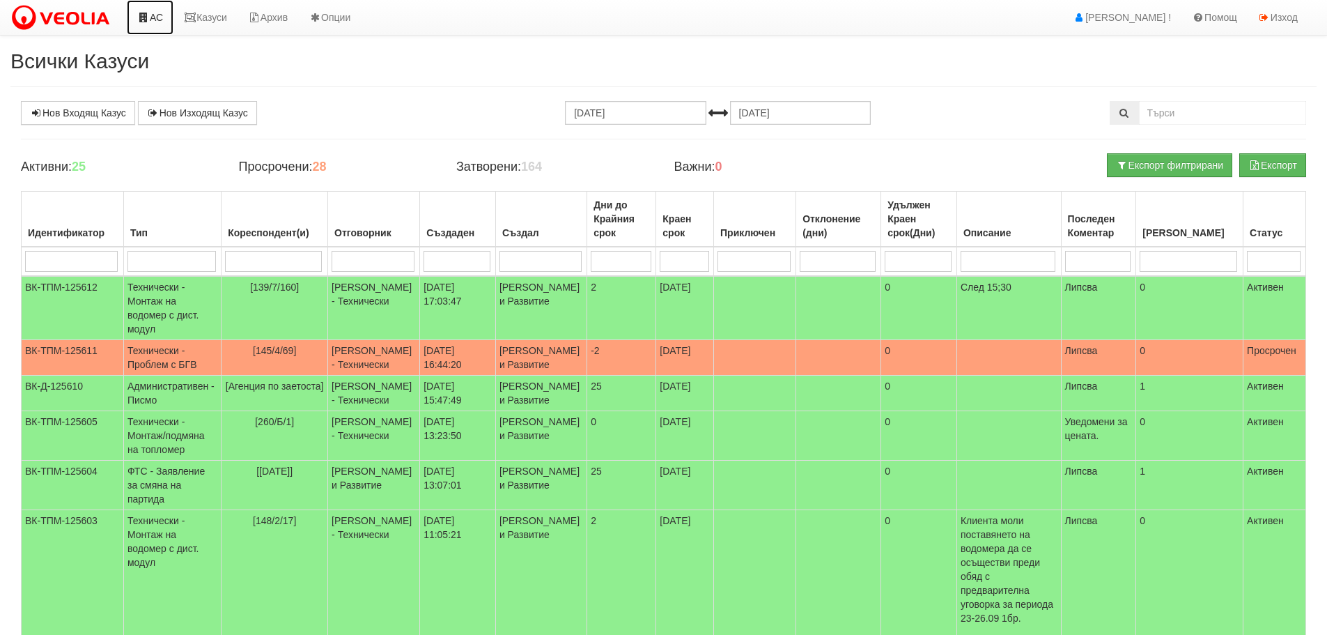
click at [157, 17] on link "АС" at bounding box center [150, 17] width 47 height 35
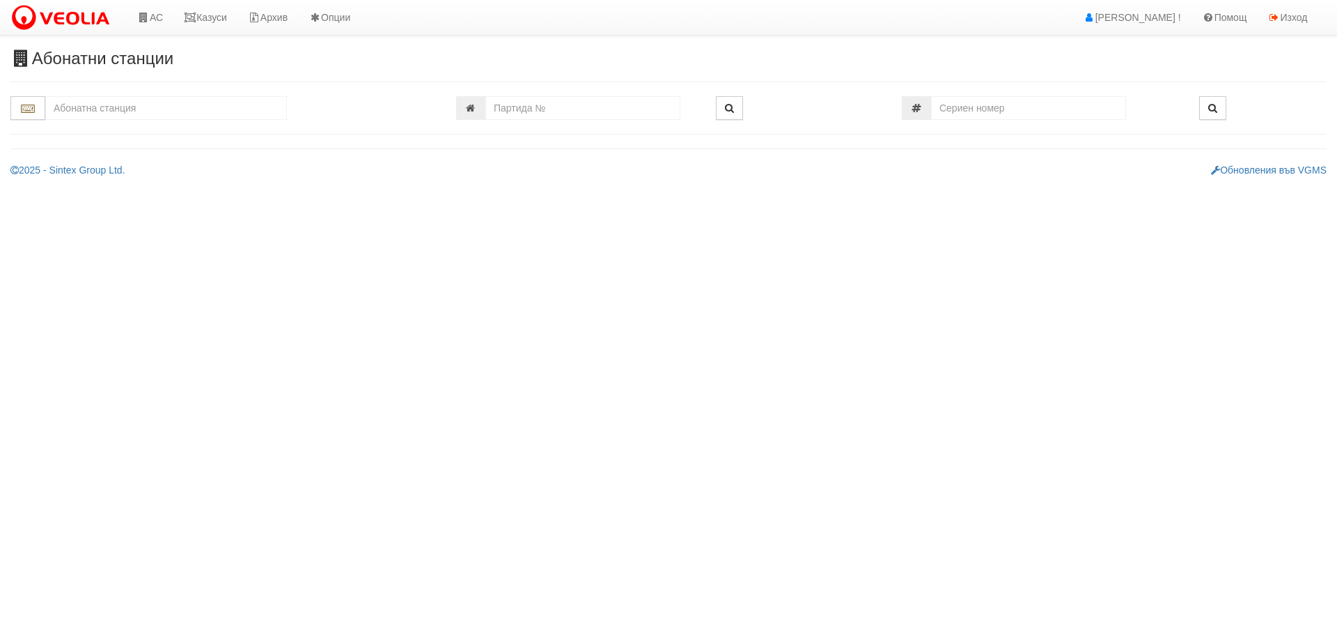
click at [134, 113] on input "text" at bounding box center [166, 108] width 242 height 24
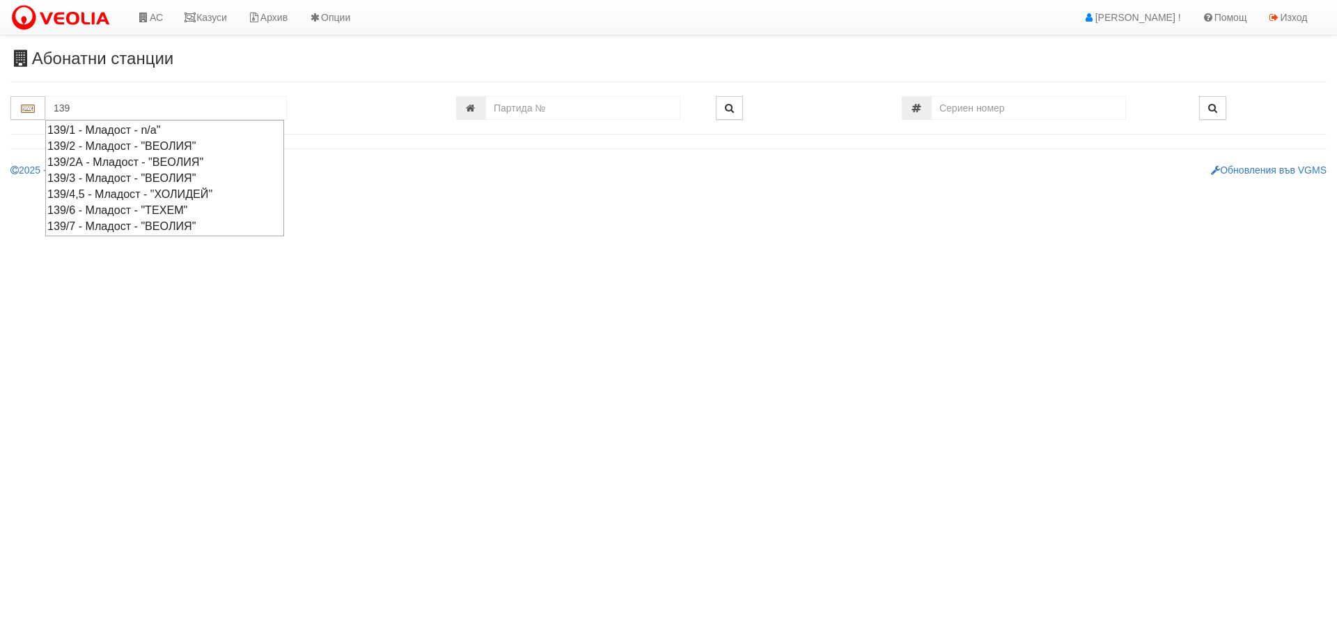
click at [112, 228] on div "139/7 - Младост - "ВЕОЛИЯ"" at bounding box center [164, 226] width 235 height 16
type input "139/7 - Младост - "ВЕОЛИЯ""
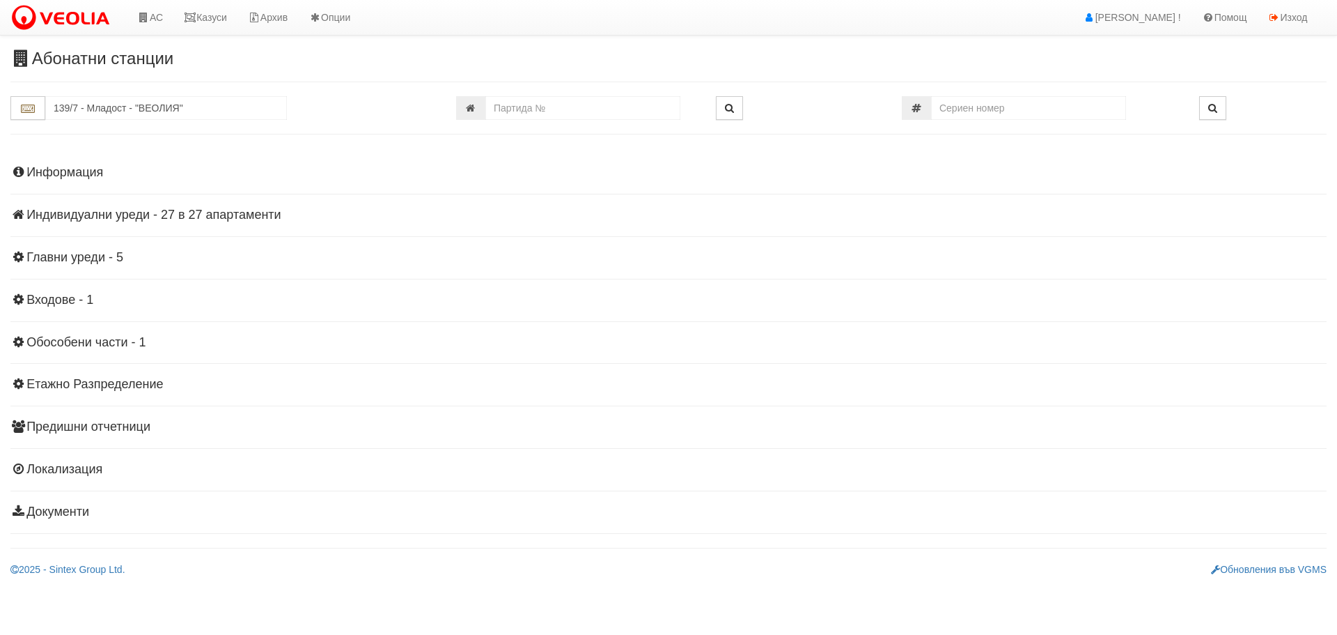
click at [74, 175] on h4 "Информация" at bounding box center [668, 173] width 1317 height 14
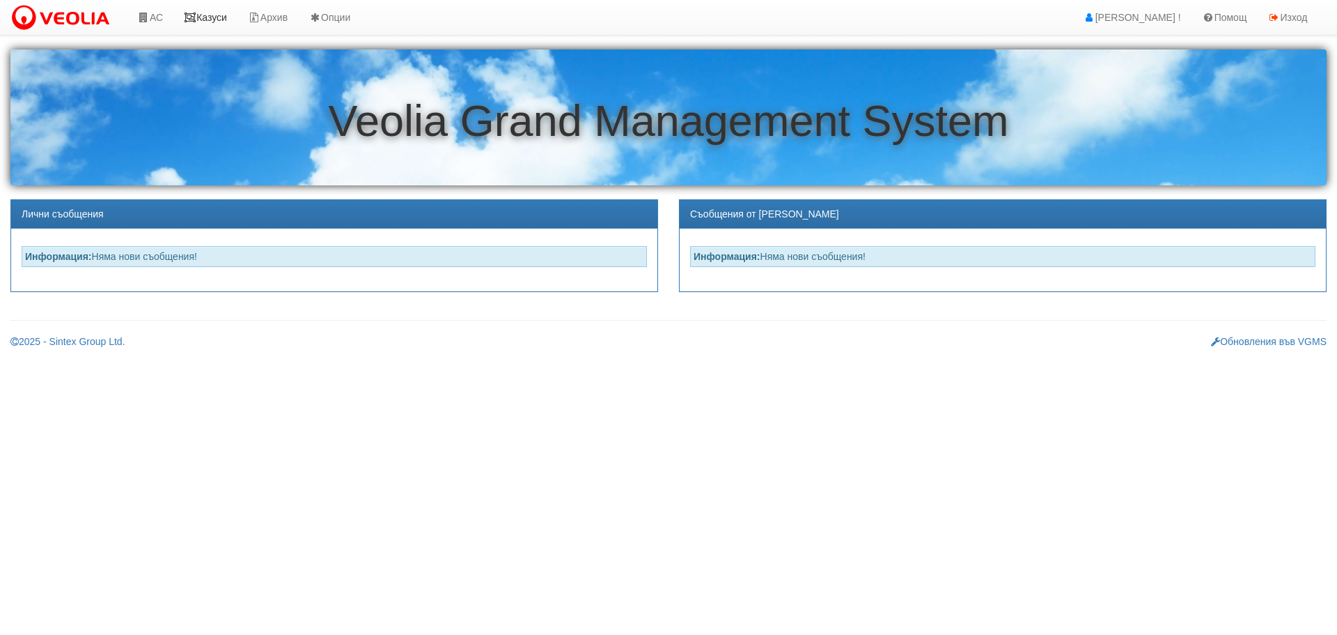
click at [214, 19] on link "Казуси" at bounding box center [205, 17] width 64 height 35
